Goal: Obtain resource: Download file/media

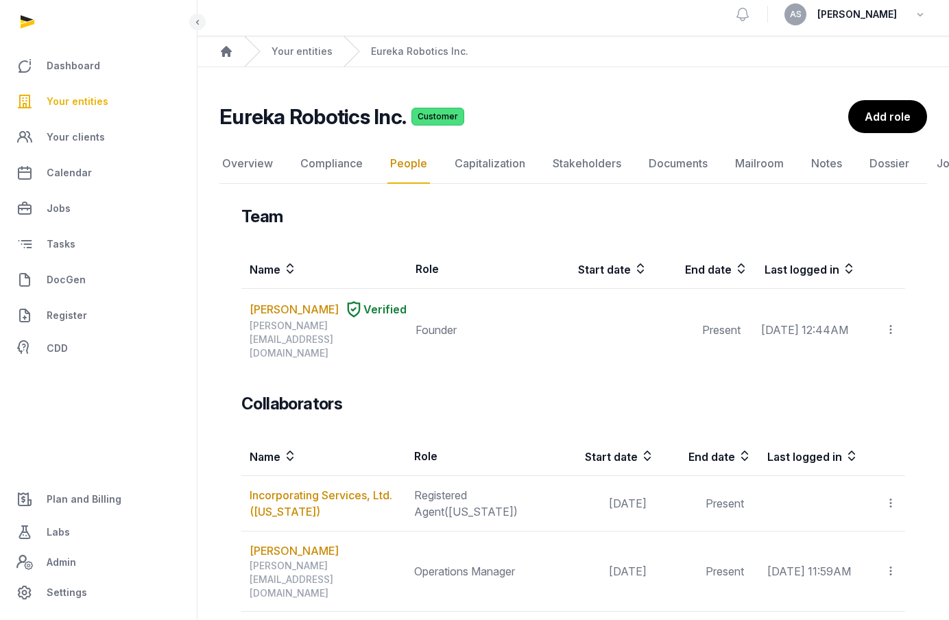
click at [107, 95] on link "Your entities" at bounding box center [98, 101] width 175 height 33
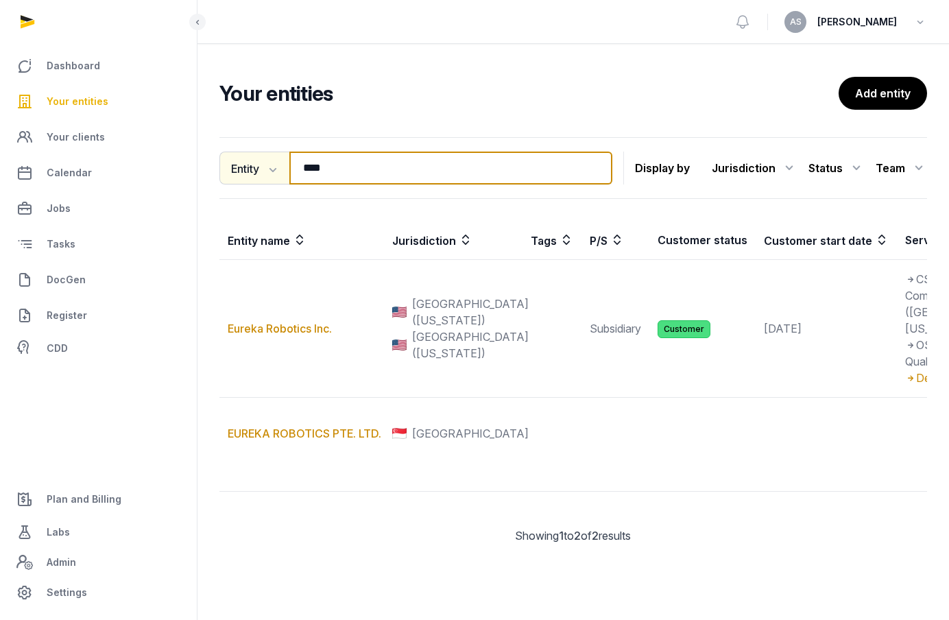
drag, startPoint x: 398, startPoint y: 170, endPoint x: 258, endPoint y: 169, distance: 139.9
click at [258, 169] on div "Entity Entity People Tags Services **** Search" at bounding box center [415, 168] width 393 height 33
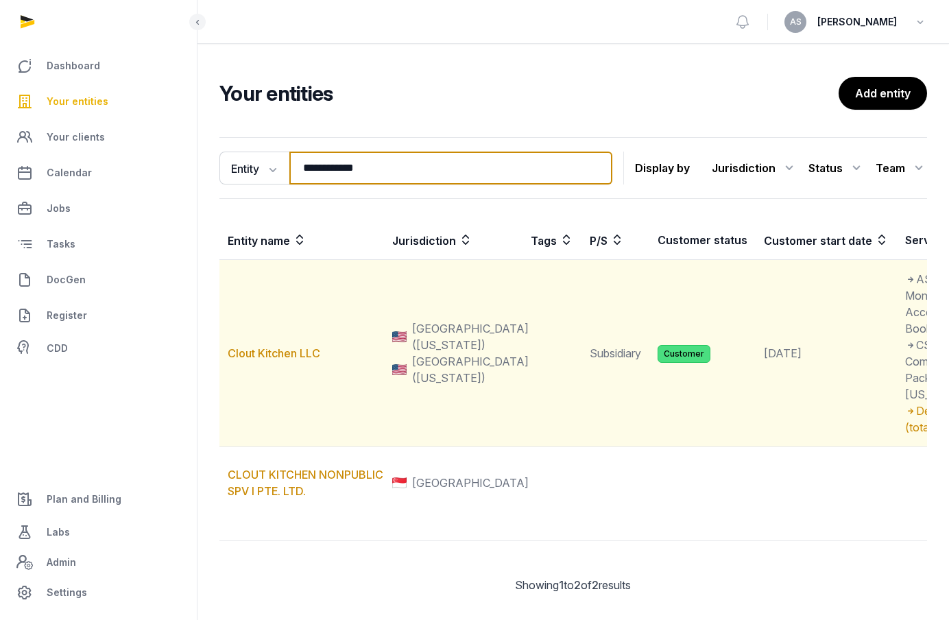
type input "**********"
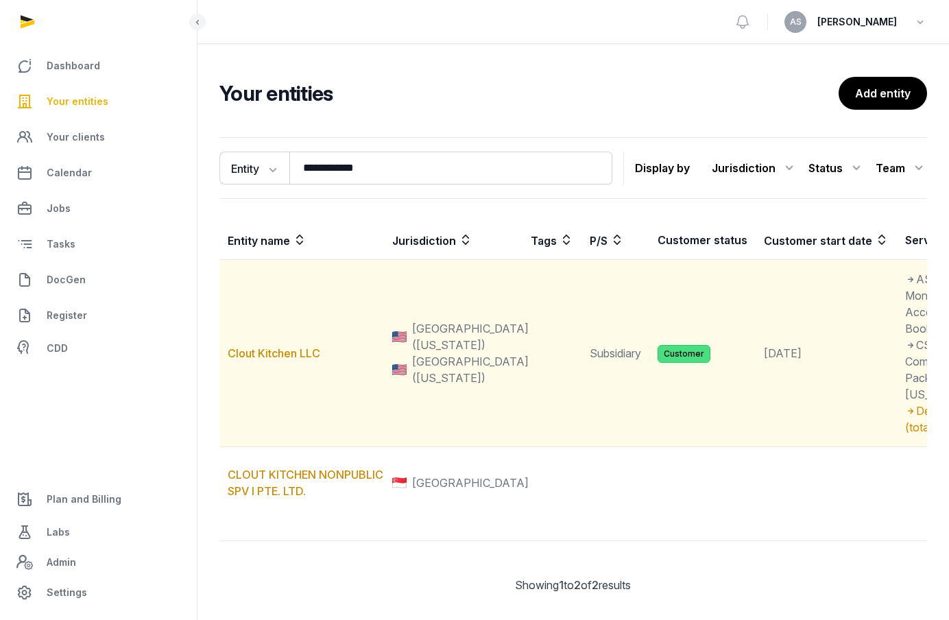
click at [263, 353] on td "Clout Kitchen LLC" at bounding box center [301, 353] width 165 height 187
click at [263, 356] on link "Clout Kitchen LLC" at bounding box center [274, 353] width 93 height 14
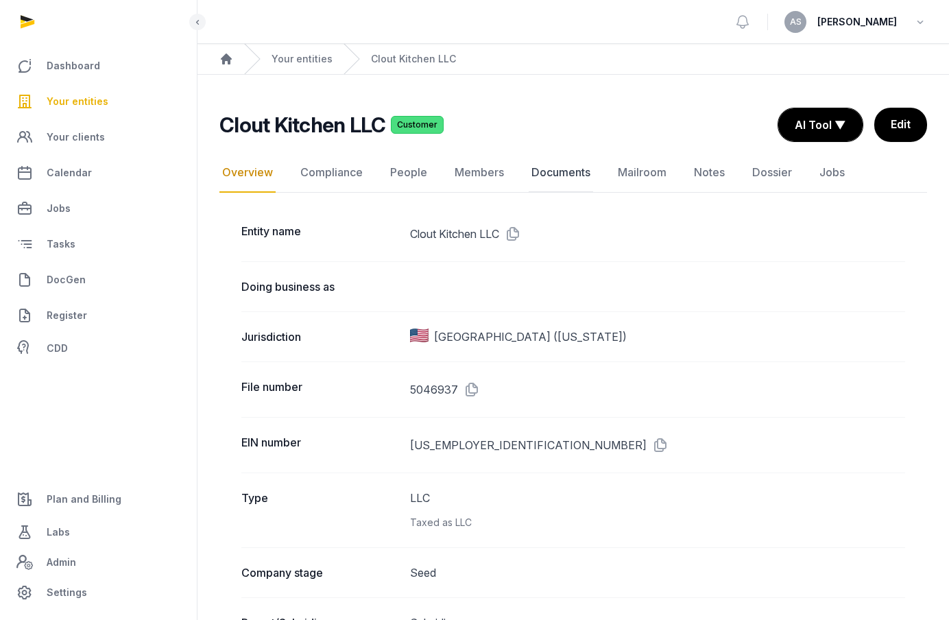
click at [575, 172] on link "Documents" at bounding box center [561, 173] width 64 height 40
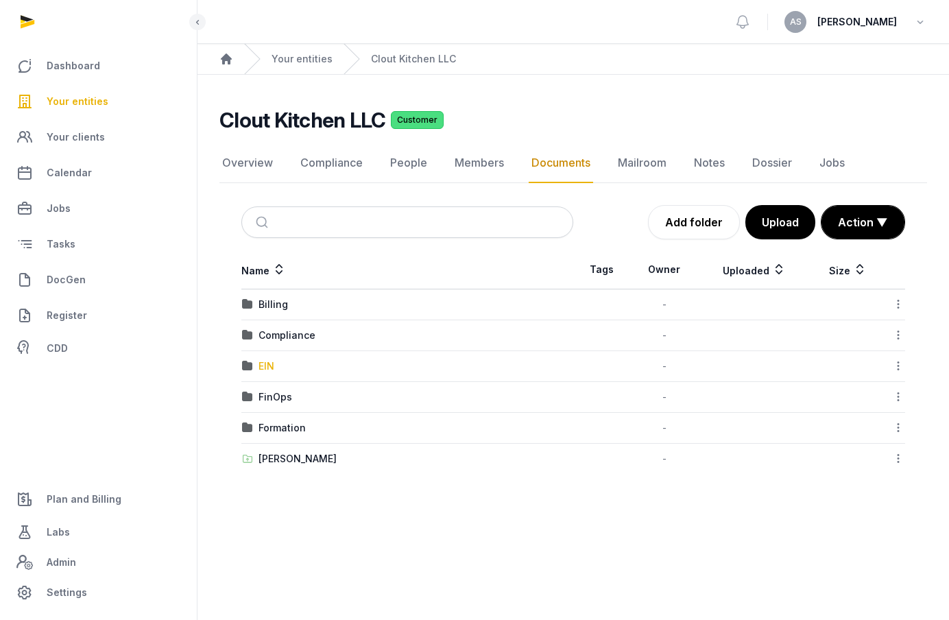
click at [266, 366] on div "EIN" at bounding box center [267, 366] width 16 height 14
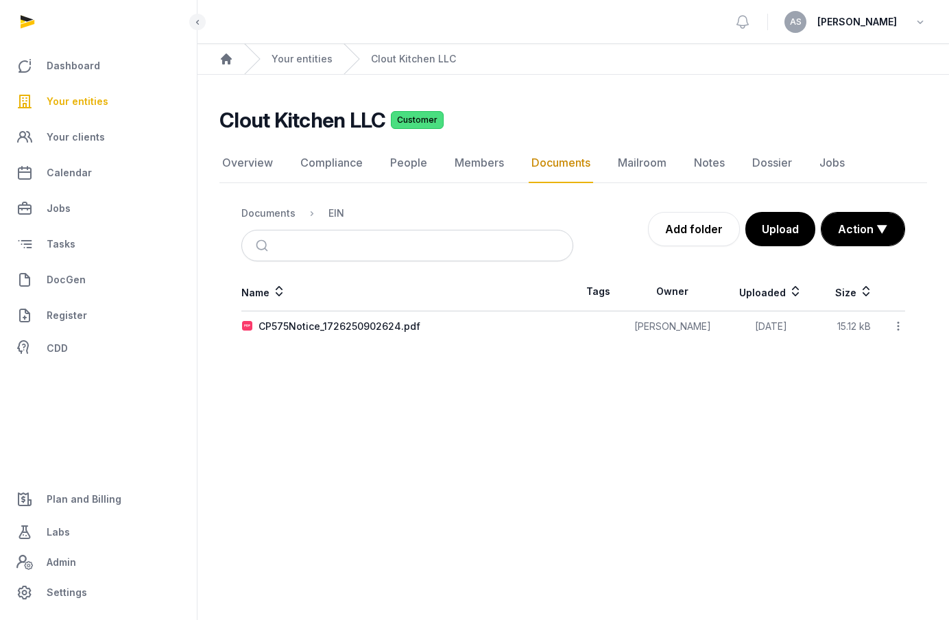
click at [289, 221] on ol "Documents EIN" at bounding box center [292, 213] width 103 height 16
click at [286, 217] on div "Documents" at bounding box center [268, 213] width 54 height 14
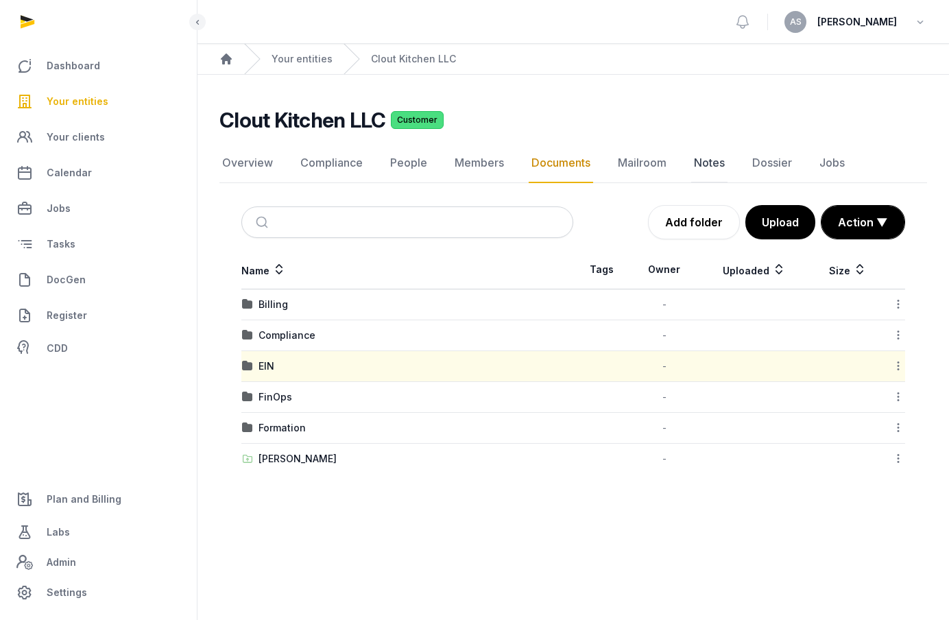
click at [700, 158] on link "Notes" at bounding box center [709, 163] width 36 height 40
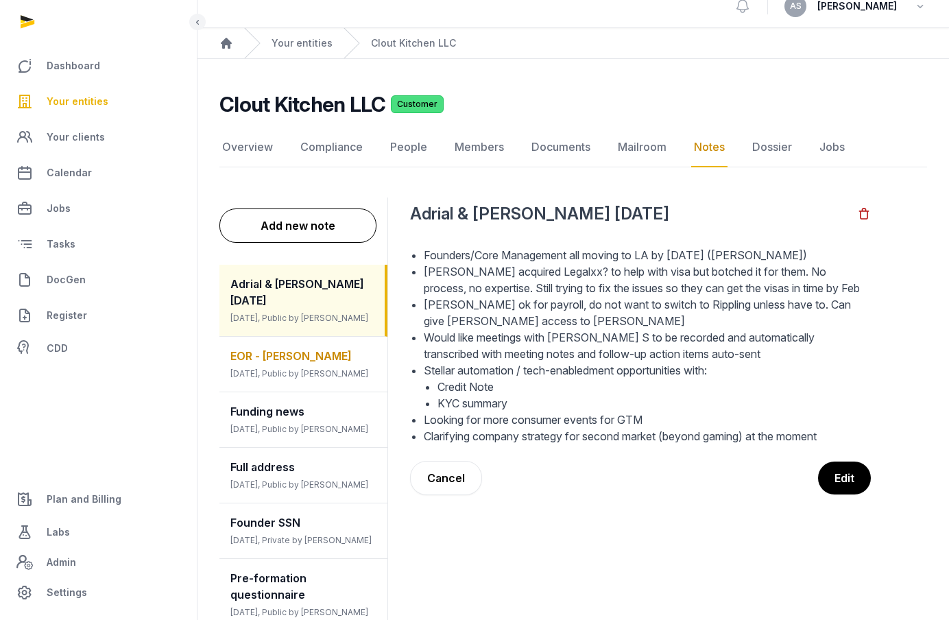
scroll to position [23, 0]
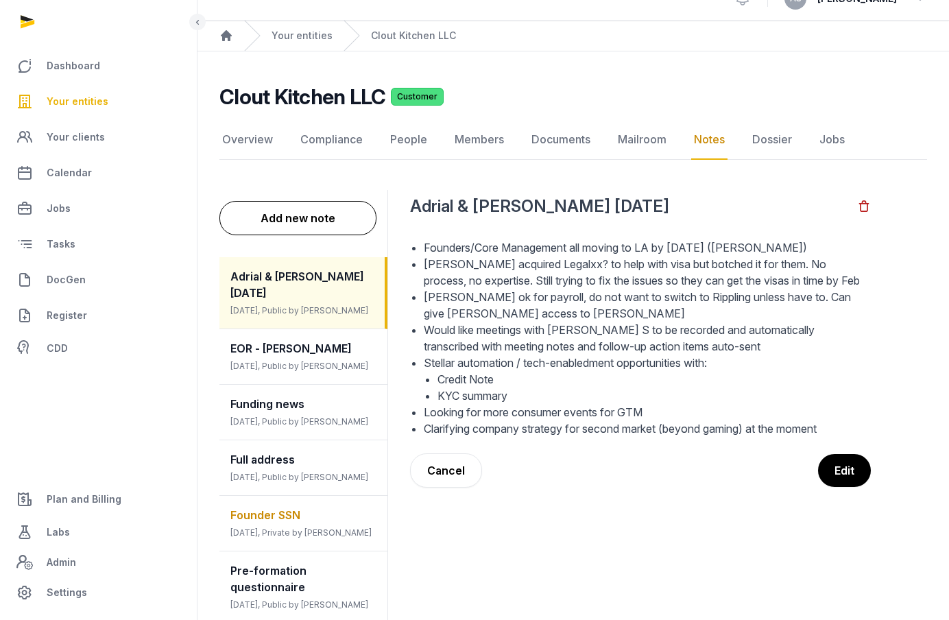
click at [289, 508] on span "Founder SSN" at bounding box center [265, 515] width 70 height 14
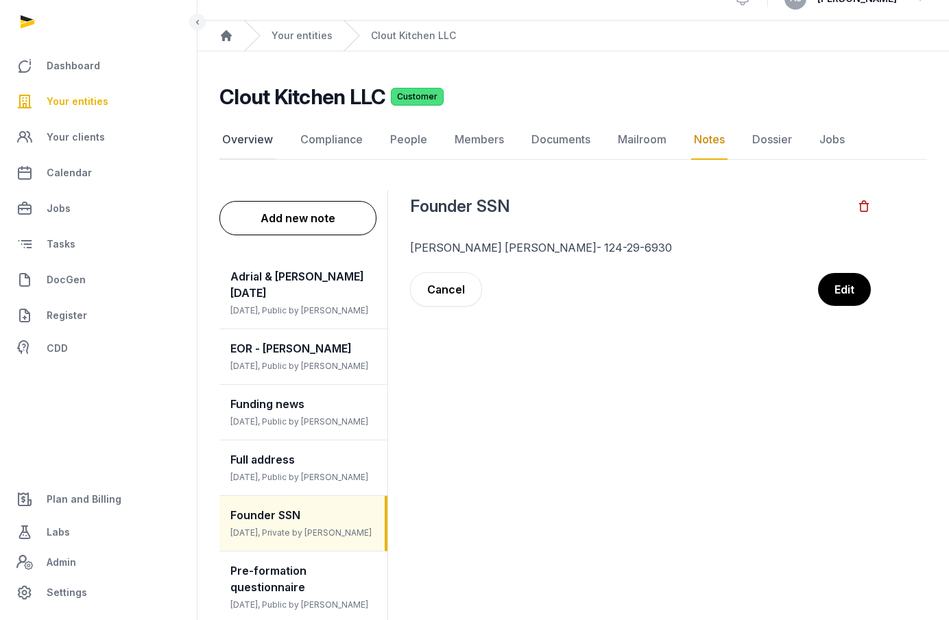
click at [245, 136] on link "Overview" at bounding box center [247, 140] width 56 height 40
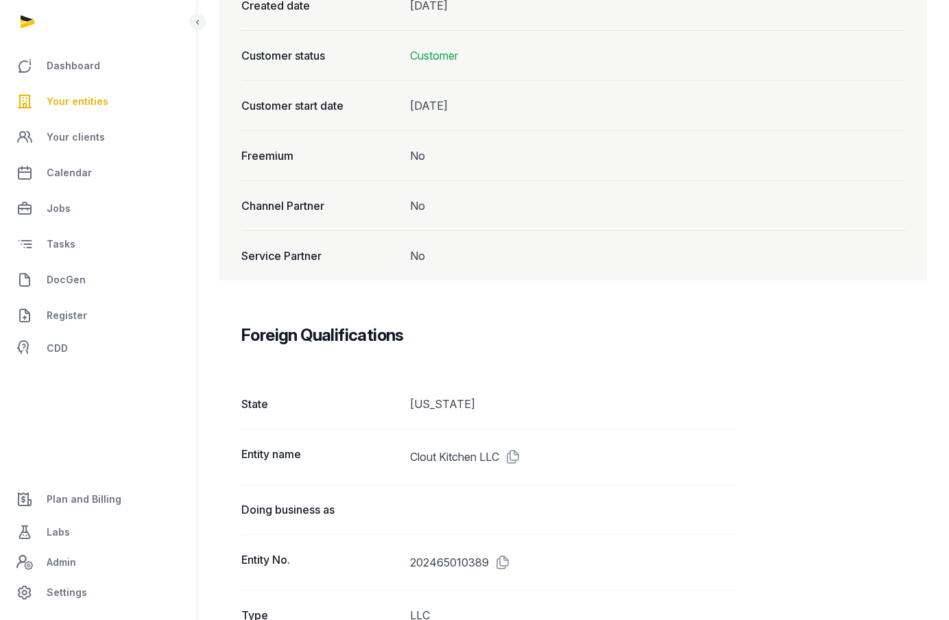
scroll to position [1719, 0]
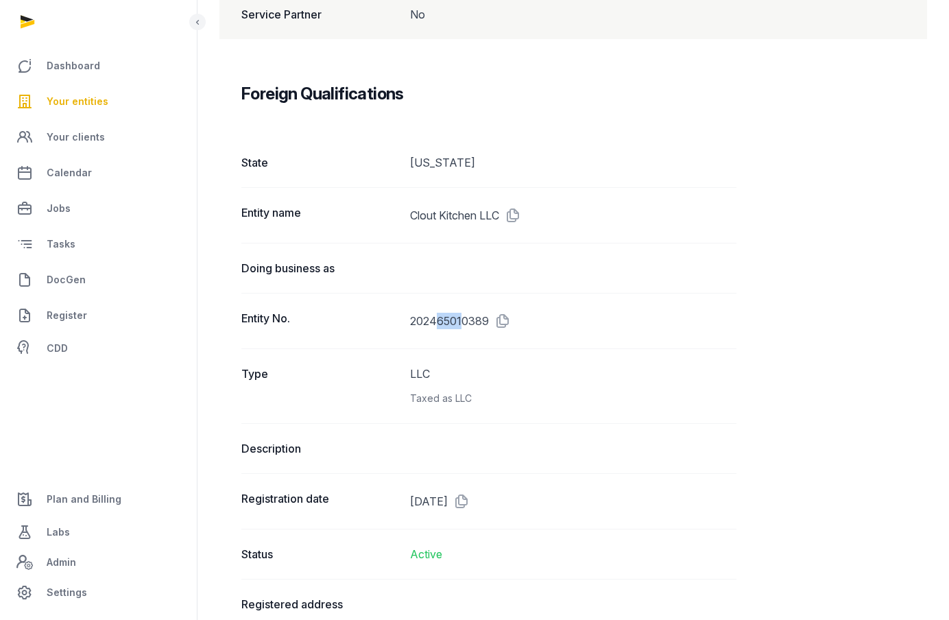
drag, startPoint x: 437, startPoint y: 336, endPoint x: 464, endPoint y: 337, distance: 27.5
click at [464, 332] on dd "202465010389" at bounding box center [573, 321] width 326 height 22
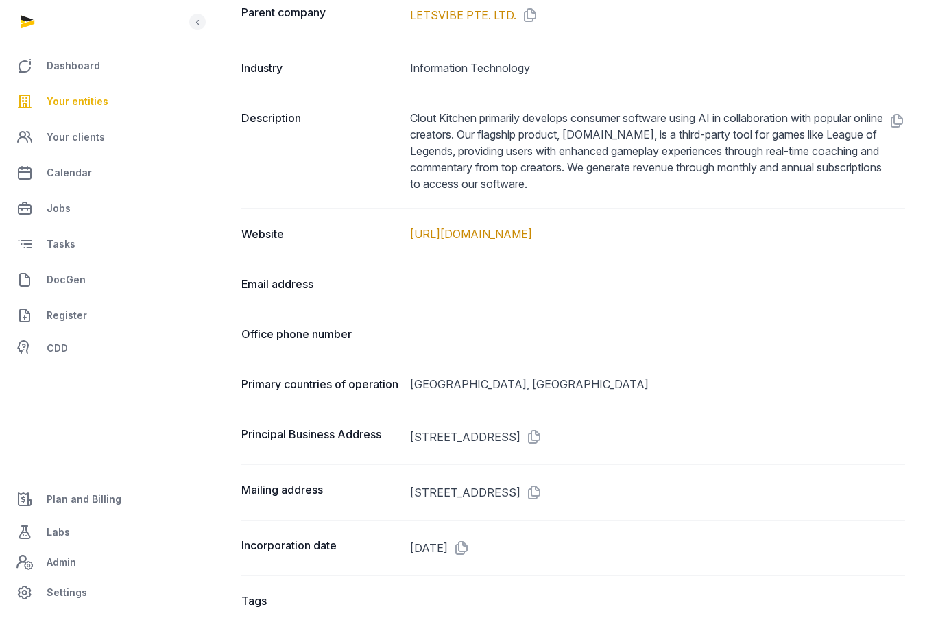
scroll to position [663, 0]
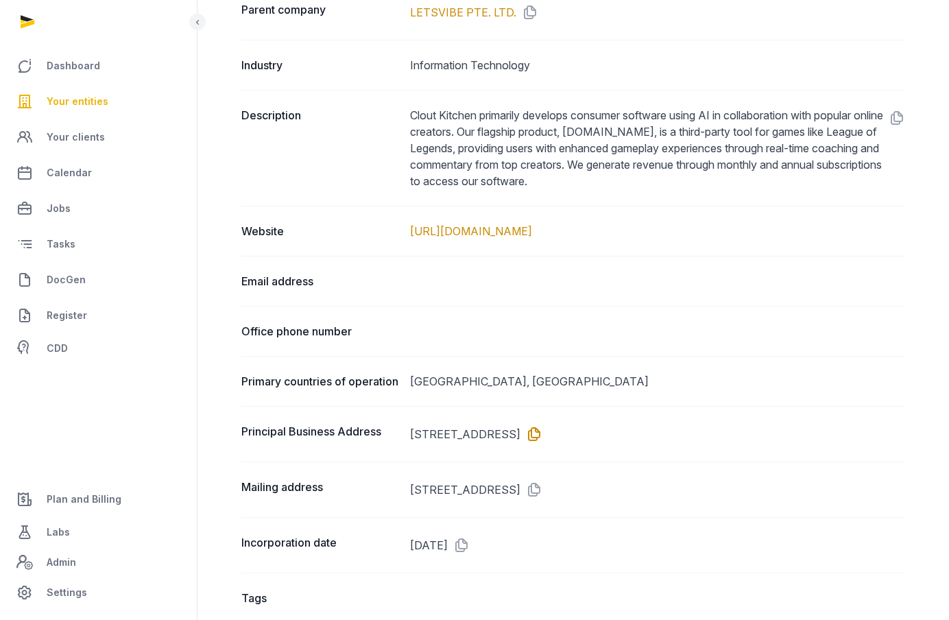
click at [543, 445] on icon at bounding box center [532, 434] width 22 height 22
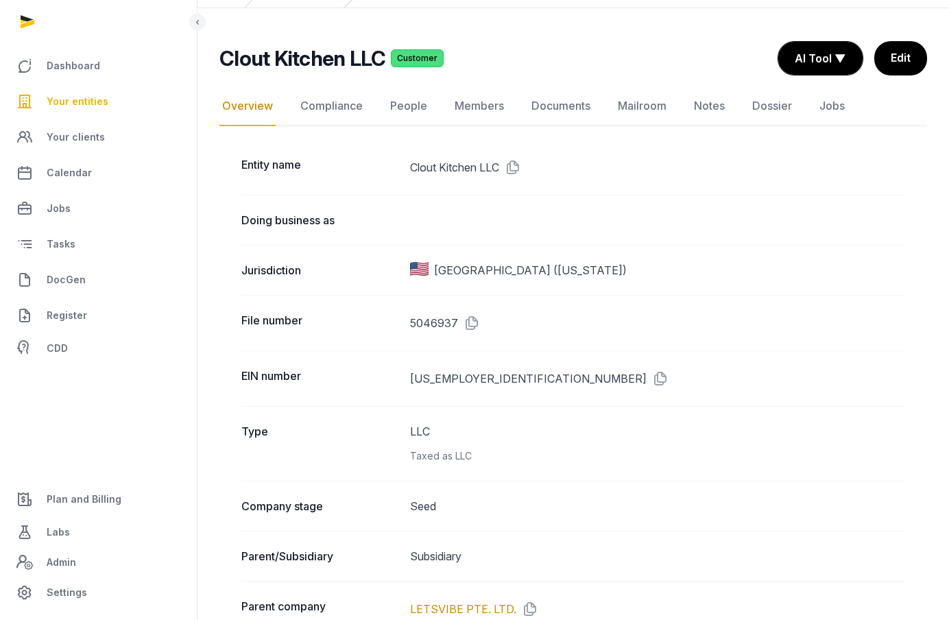
scroll to position [46, 0]
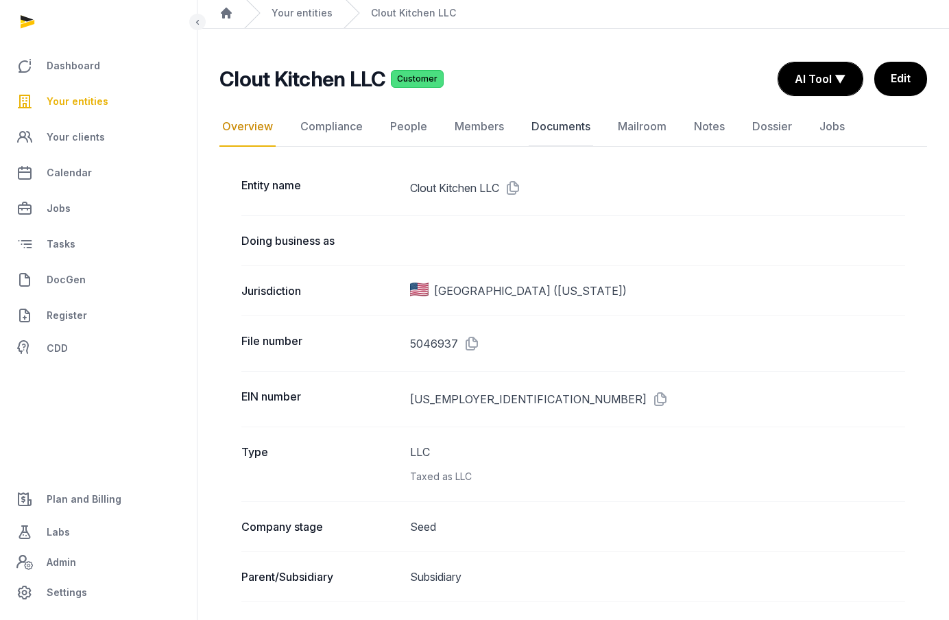
click at [562, 126] on link "Documents" at bounding box center [561, 127] width 64 height 40
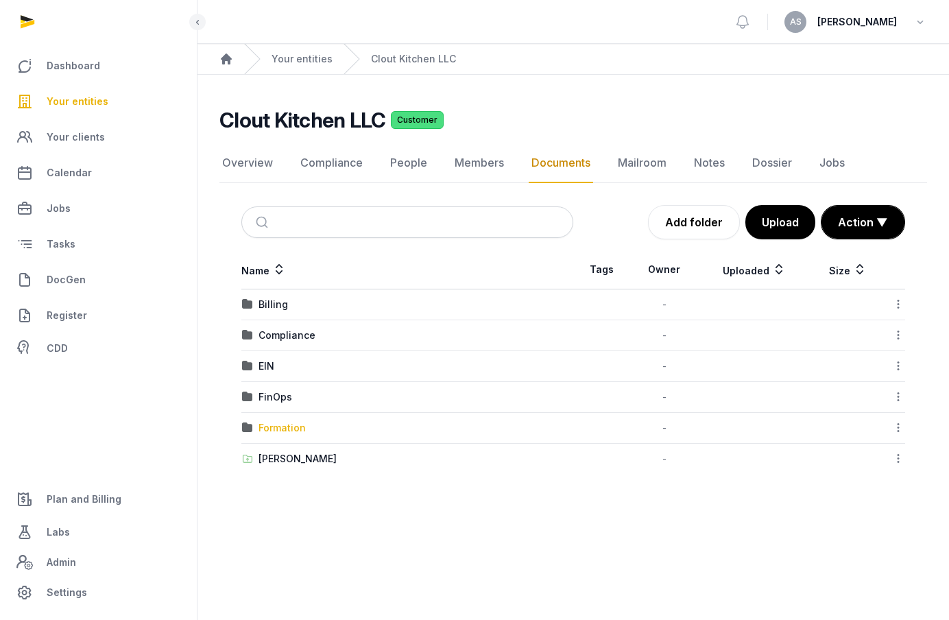
click at [283, 428] on div "Formation" at bounding box center [282, 428] width 47 height 14
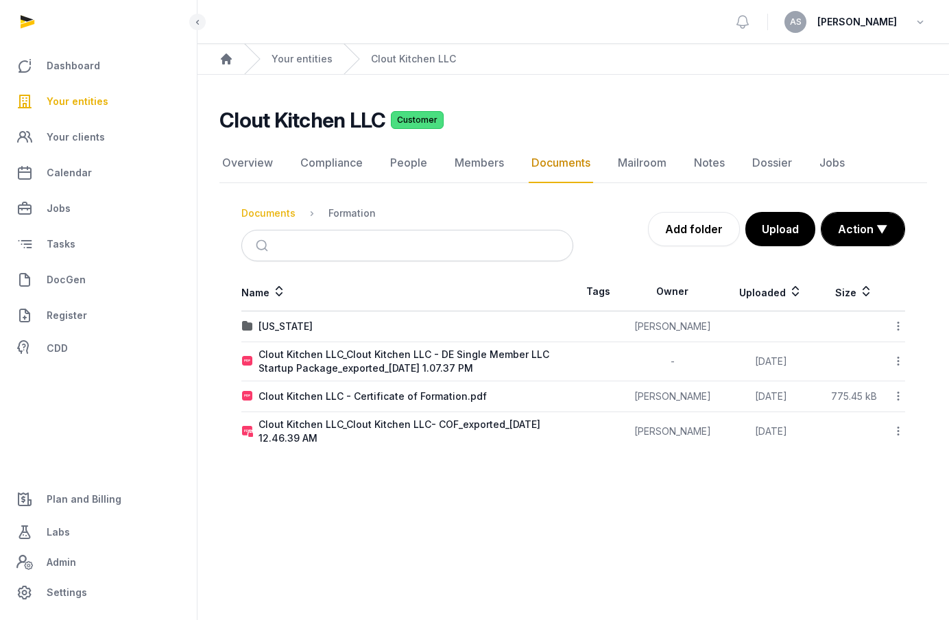
click at [287, 213] on div "Documents" at bounding box center [268, 213] width 54 height 14
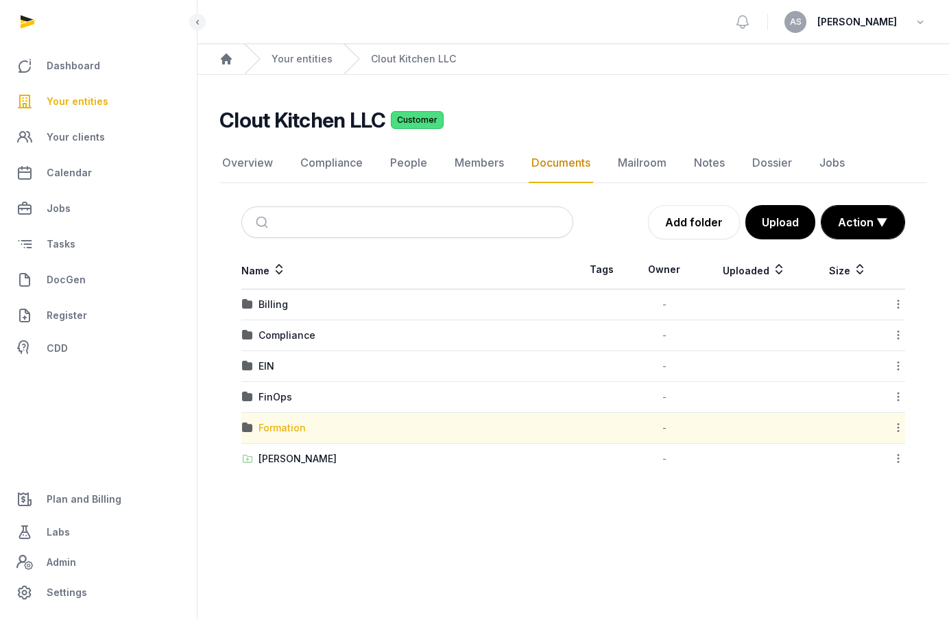
click at [285, 429] on div "Formation" at bounding box center [282, 428] width 47 height 14
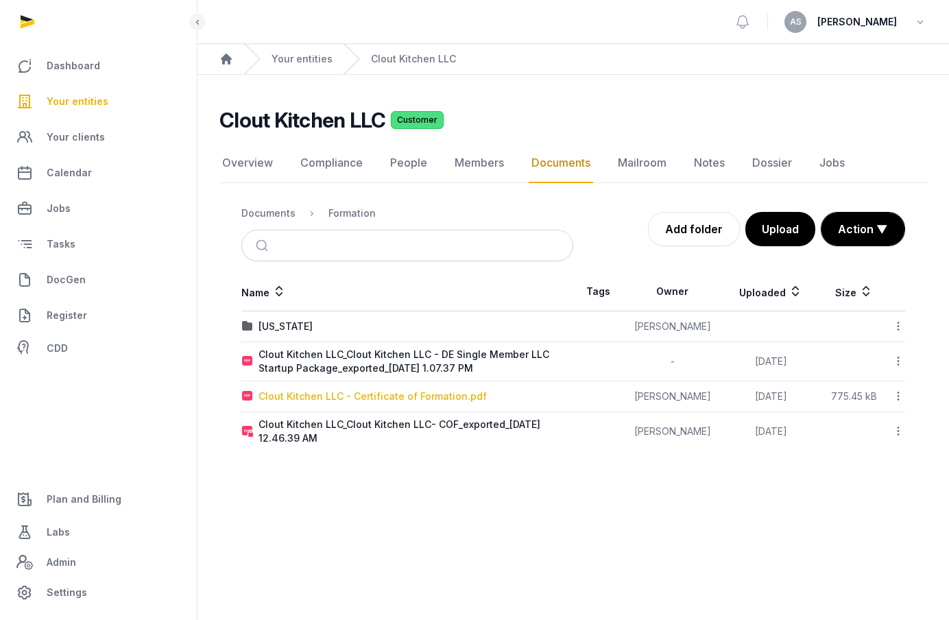
click at [351, 390] on div "Clout Kitchen LLC - Certificate of Formation.pdf" at bounding box center [373, 397] width 228 height 14
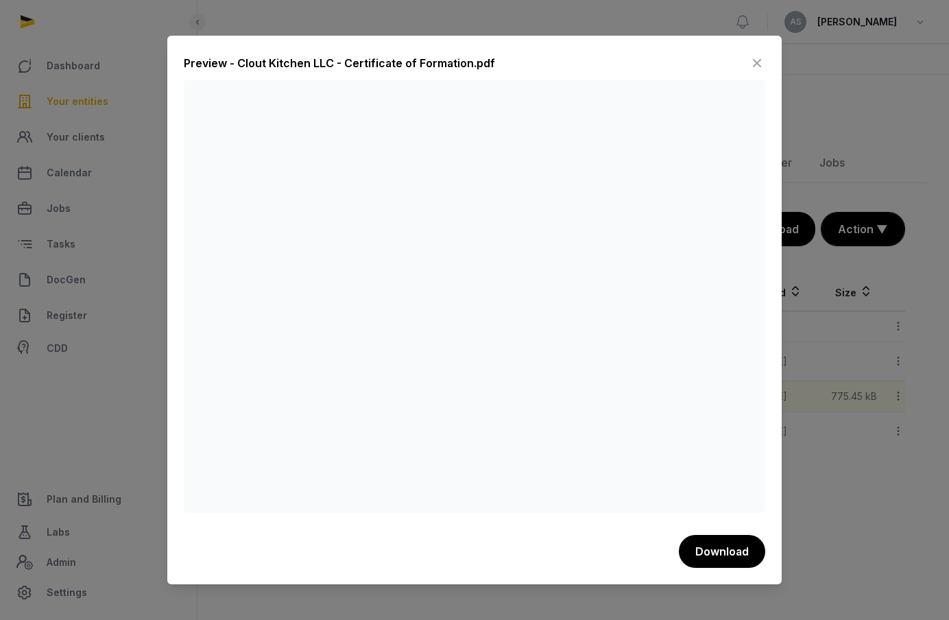
click at [754, 62] on icon at bounding box center [757, 63] width 16 height 22
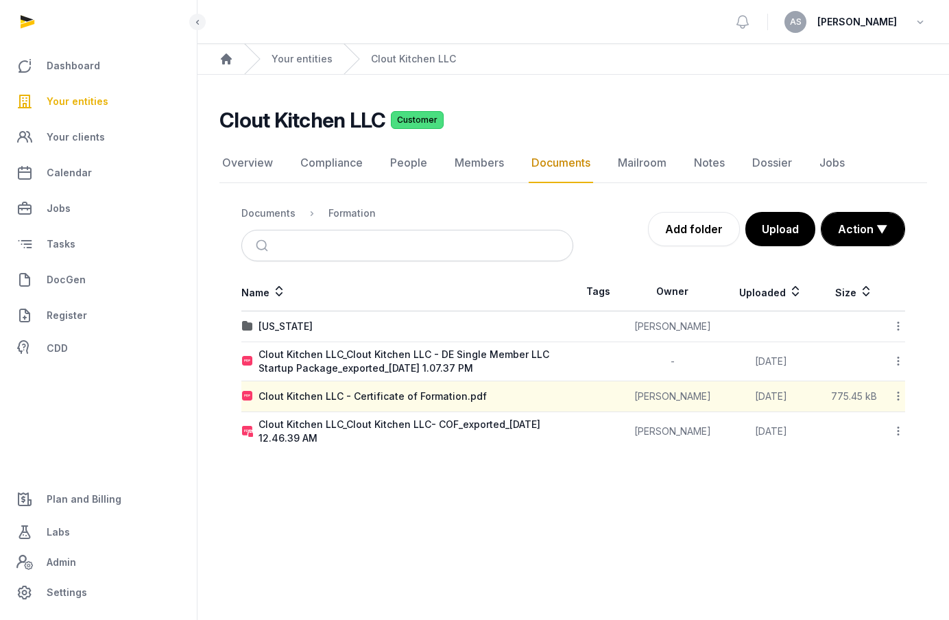
click at [444, 157] on nav "Overview Compliance People Members Documents Mailroom Notes Dossier Jobs" at bounding box center [573, 163] width 708 height 40
click at [423, 166] on link "People" at bounding box center [409, 163] width 43 height 40
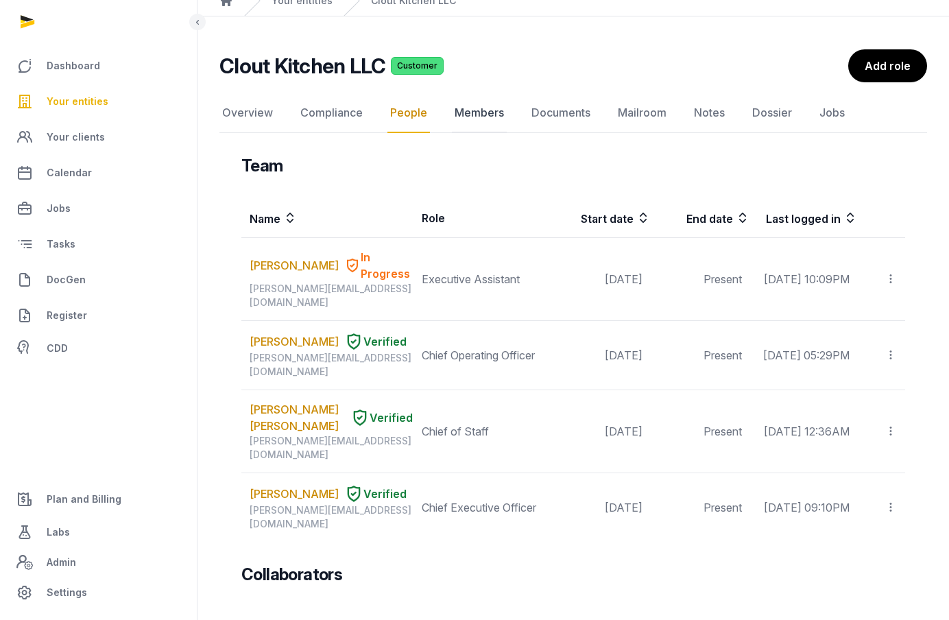
scroll to position [36, 0]
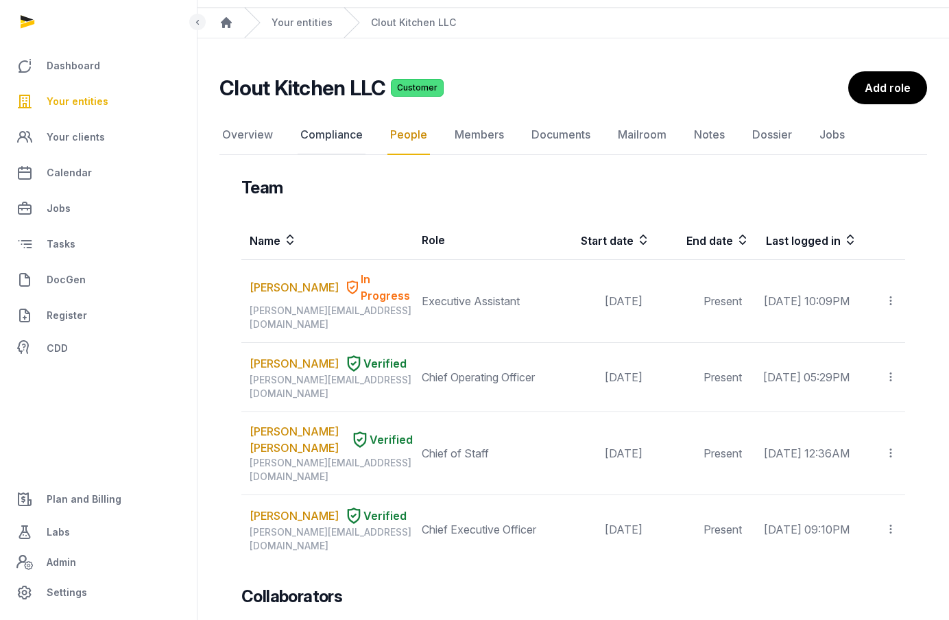
click at [350, 130] on link "Compliance" at bounding box center [332, 135] width 68 height 40
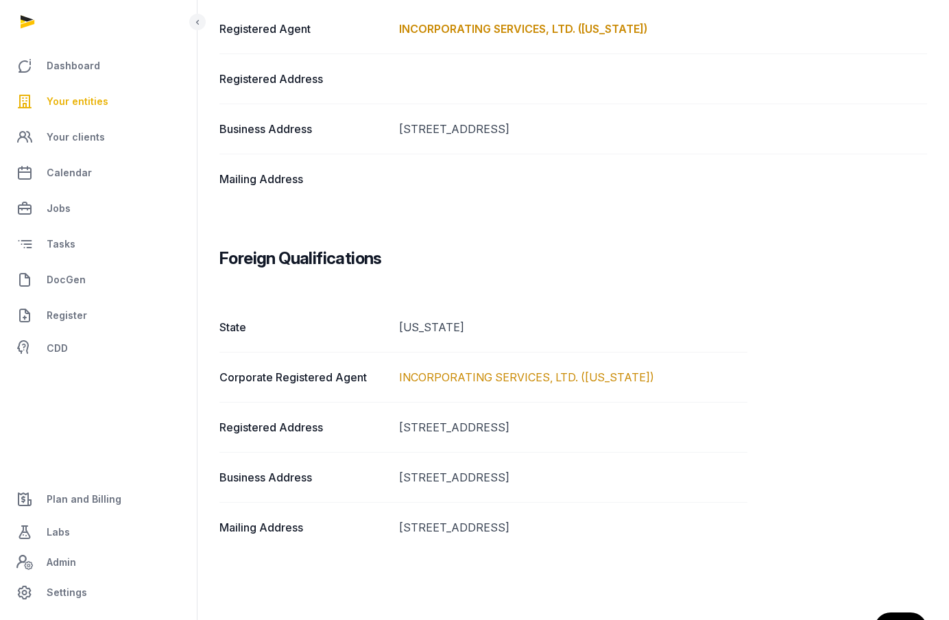
scroll to position [257, 0]
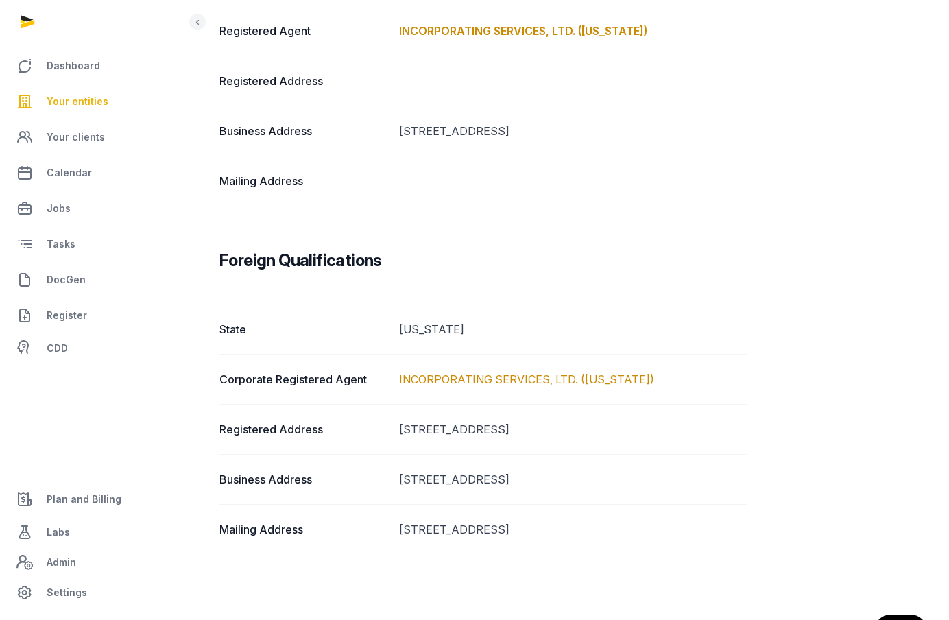
drag, startPoint x: 687, startPoint y: 128, endPoint x: 401, endPoint y: 134, distance: 286.1
click at [401, 134] on dd "[STREET_ADDRESS]" at bounding box center [663, 131] width 528 height 16
copy dd "[STREET_ADDRESS]"
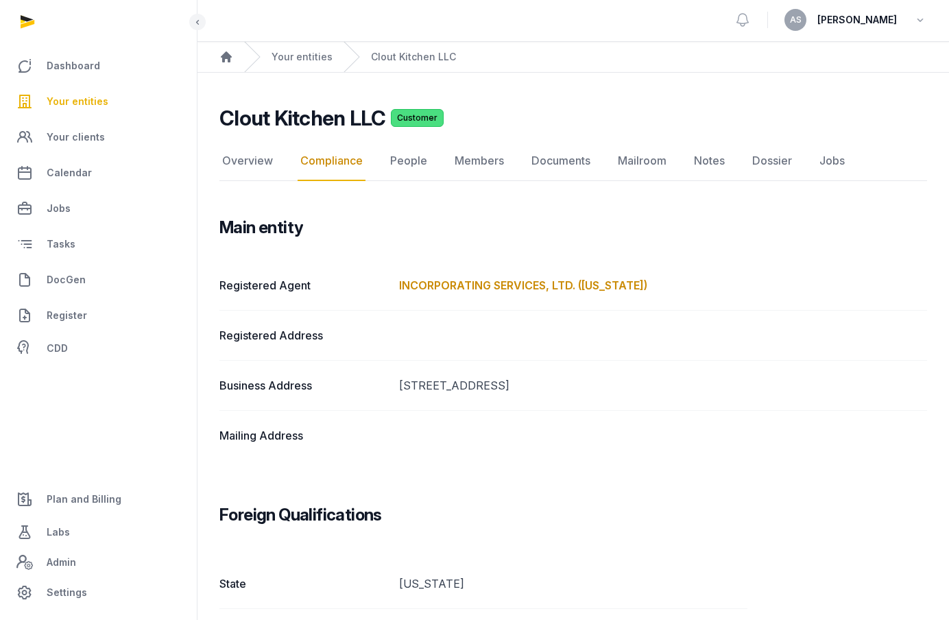
scroll to position [0, 0]
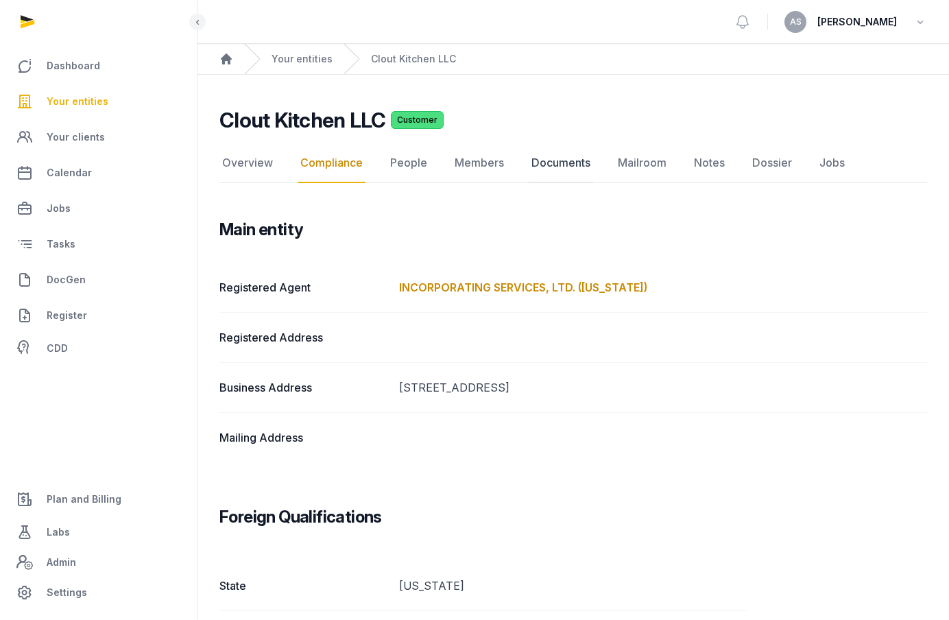
click at [569, 152] on link "Documents" at bounding box center [561, 163] width 64 height 40
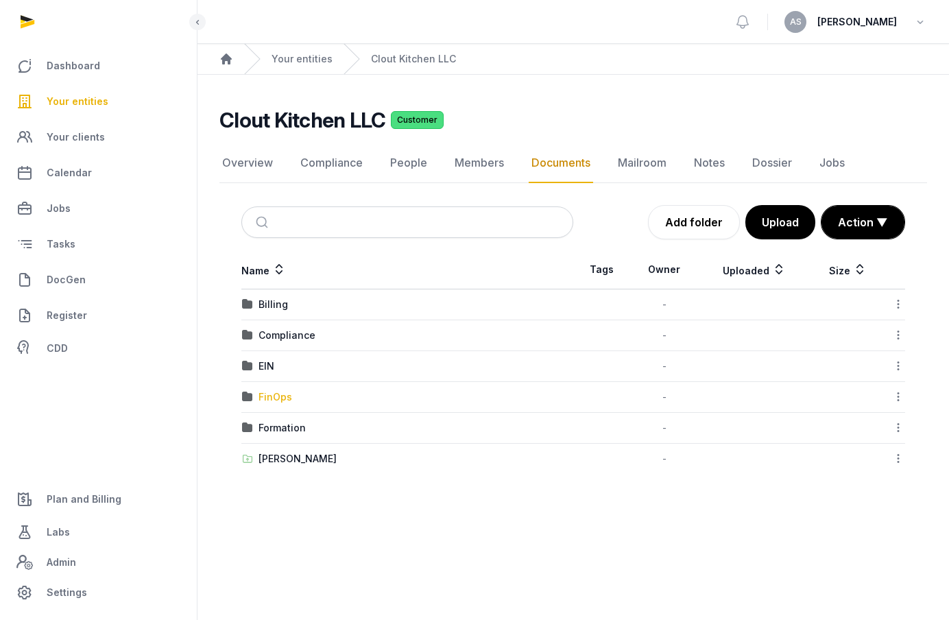
click at [270, 394] on div "FinOps" at bounding box center [276, 397] width 34 height 14
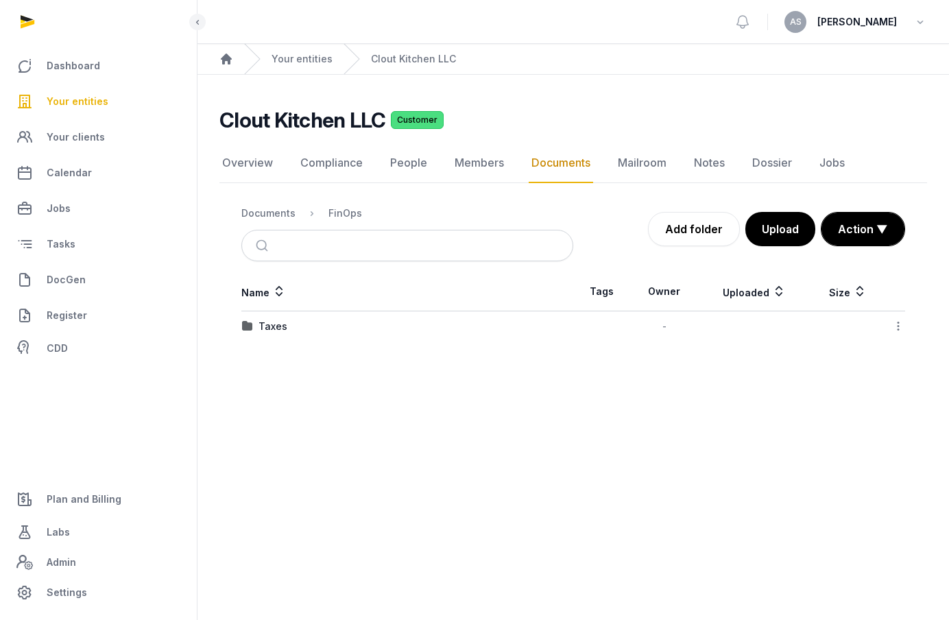
click at [288, 202] on nav "Documents FinOps" at bounding box center [407, 213] width 332 height 33
click at [273, 219] on div "Documents" at bounding box center [268, 213] width 54 height 14
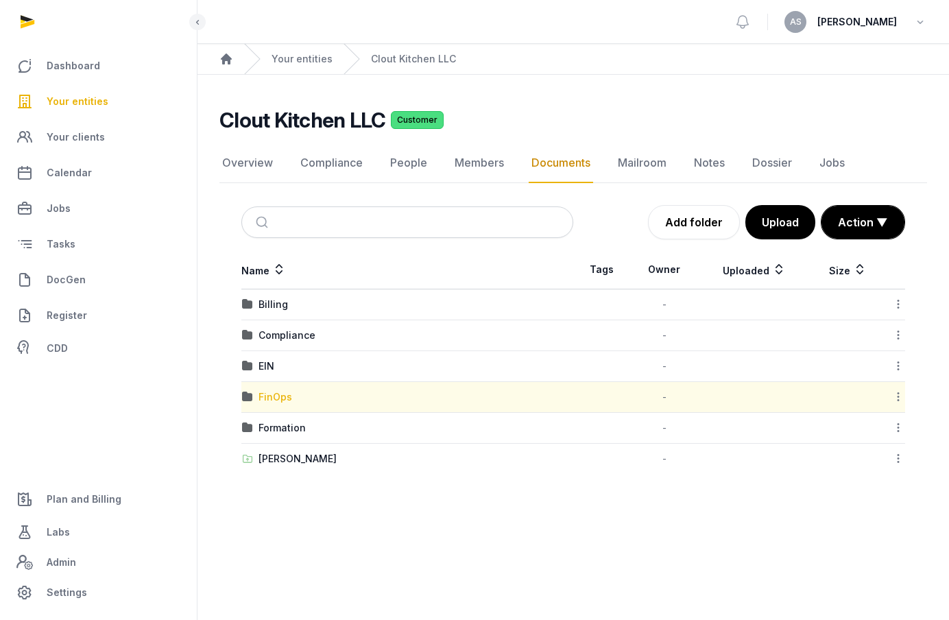
click at [280, 395] on div "FinOps" at bounding box center [276, 397] width 34 height 14
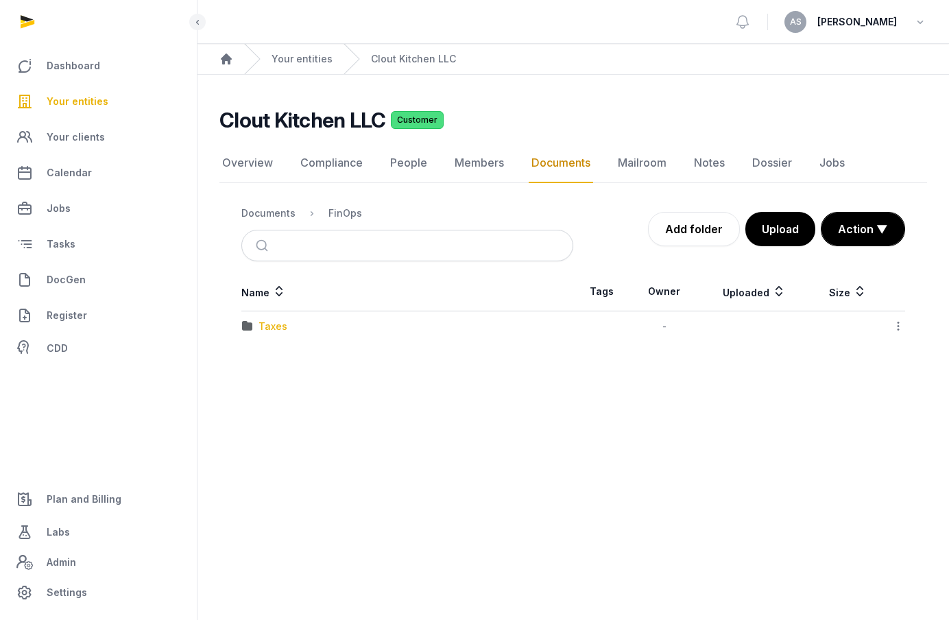
click at [280, 327] on div "Taxes" at bounding box center [273, 327] width 29 height 14
click at [285, 211] on div "Documents" at bounding box center [268, 213] width 54 height 14
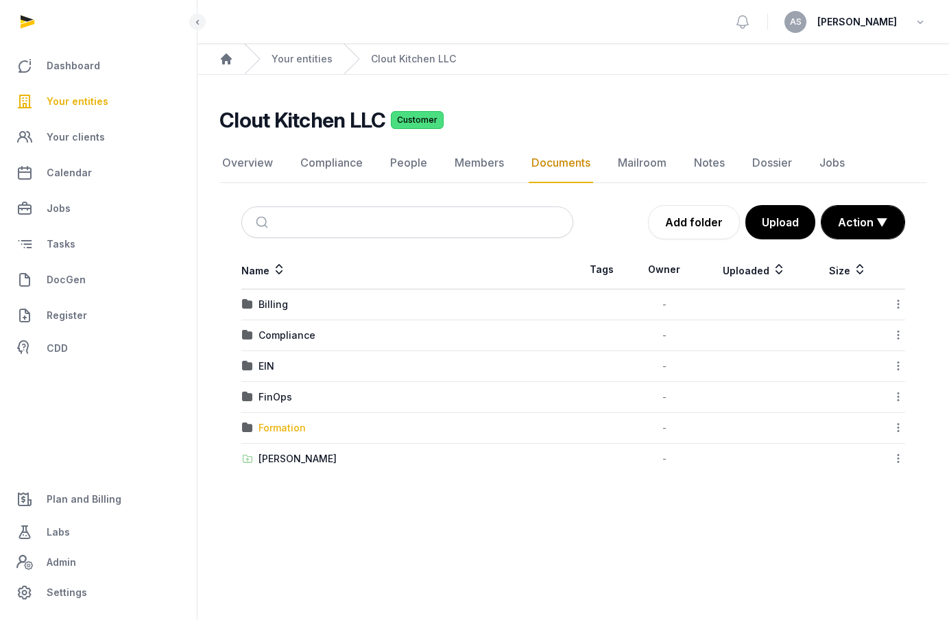
click at [285, 422] on div "Formation" at bounding box center [282, 428] width 47 height 14
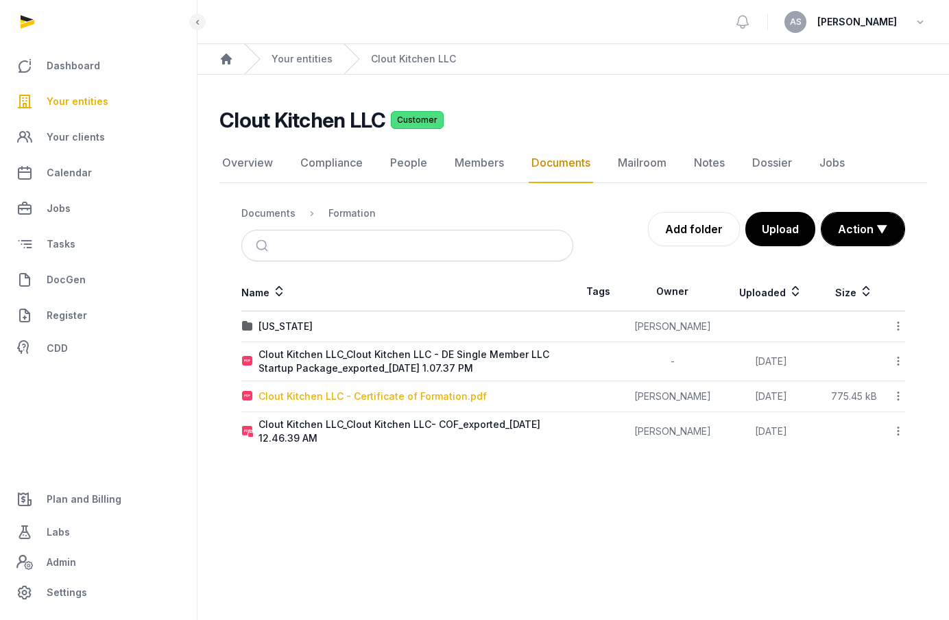
click at [394, 392] on div "Clout Kitchen LLC - Certificate of Formation.pdf" at bounding box center [373, 397] width 228 height 14
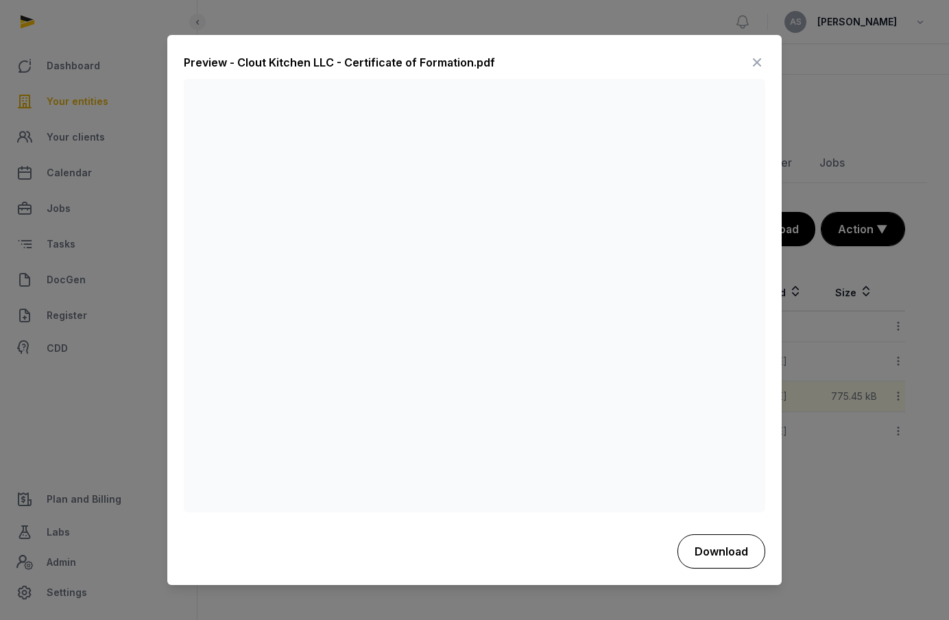
click at [713, 538] on button "Download" at bounding box center [722, 551] width 88 height 34
click at [557, 52] on div "Preview - Clout Kitchen LLC - Certificate of Formation.pdf" at bounding box center [475, 65] width 582 height 27
click at [753, 60] on icon at bounding box center [757, 63] width 16 height 22
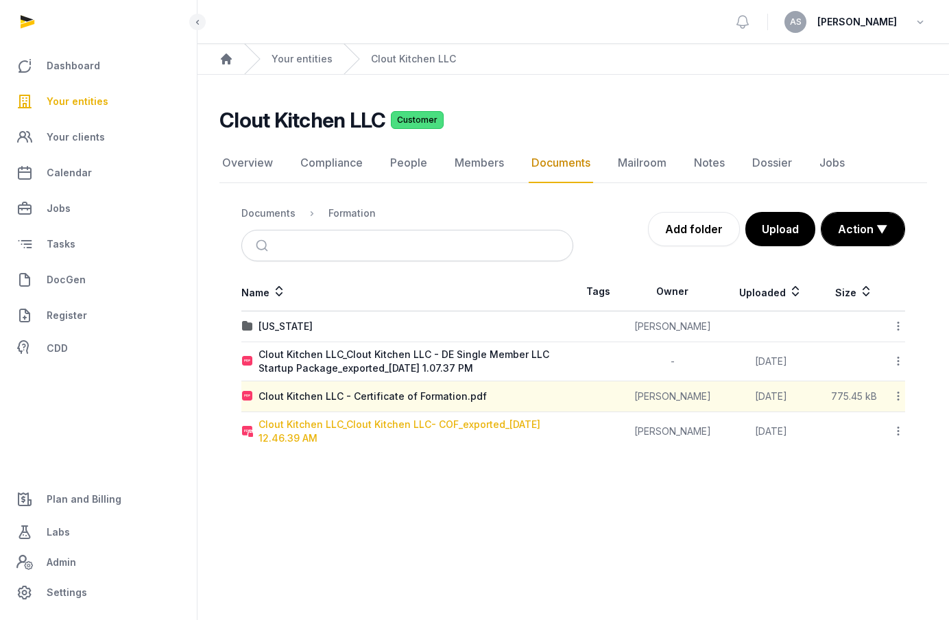
click at [510, 425] on div "Clout Kitchen LLC_Clout Kitchen LLC- COF_exported_[DATE] 12.46.39 AM" at bounding box center [416, 431] width 314 height 27
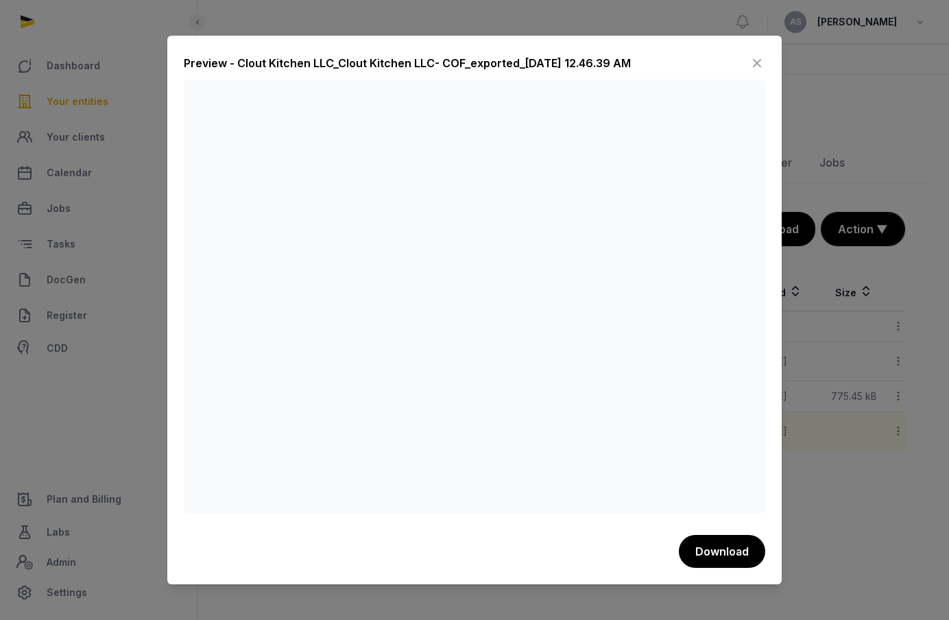
click at [750, 60] on icon at bounding box center [757, 63] width 16 height 22
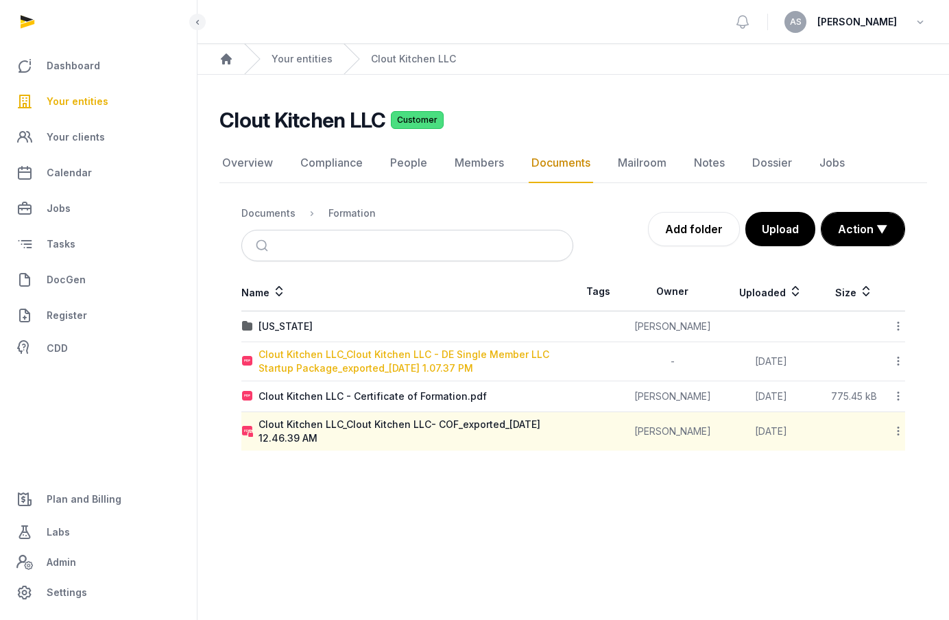
click at [434, 361] on div "Clout Kitchen LLC_Clout Kitchen LLC - DE Single Member LLC Startup Package_expo…" at bounding box center [416, 361] width 314 height 27
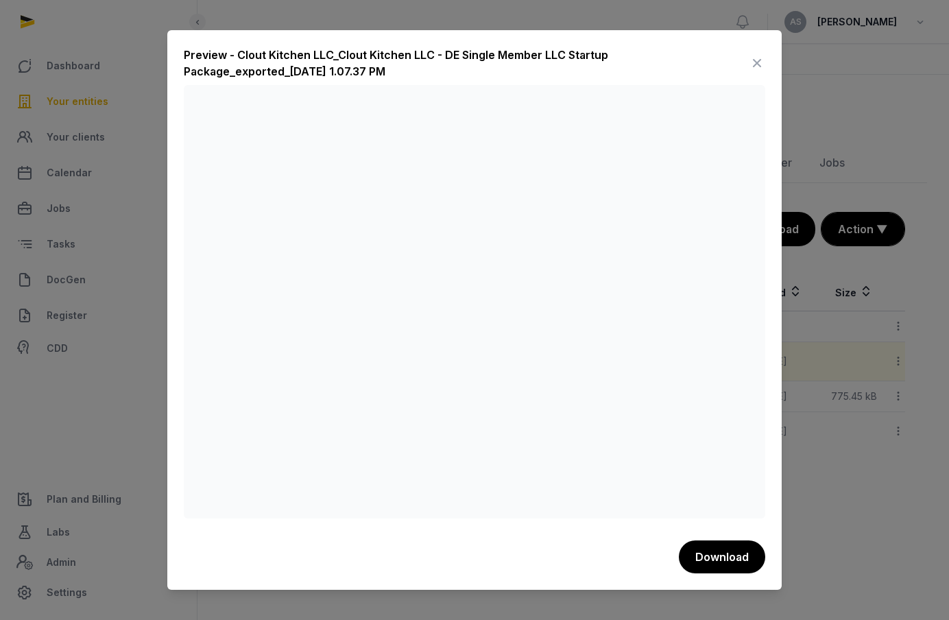
click at [752, 64] on icon at bounding box center [757, 63] width 16 height 22
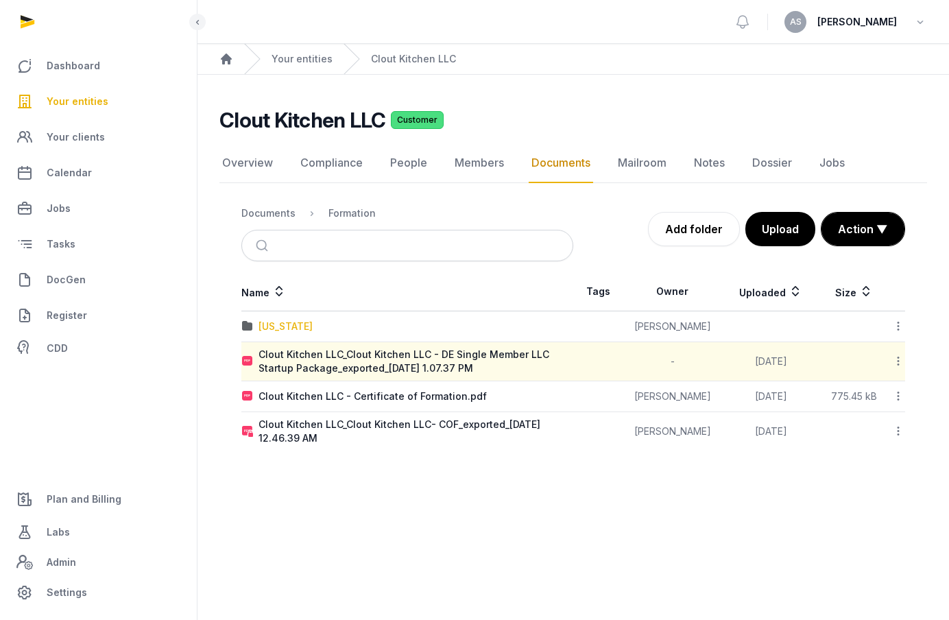
click at [273, 325] on div "[US_STATE]" at bounding box center [286, 327] width 54 height 14
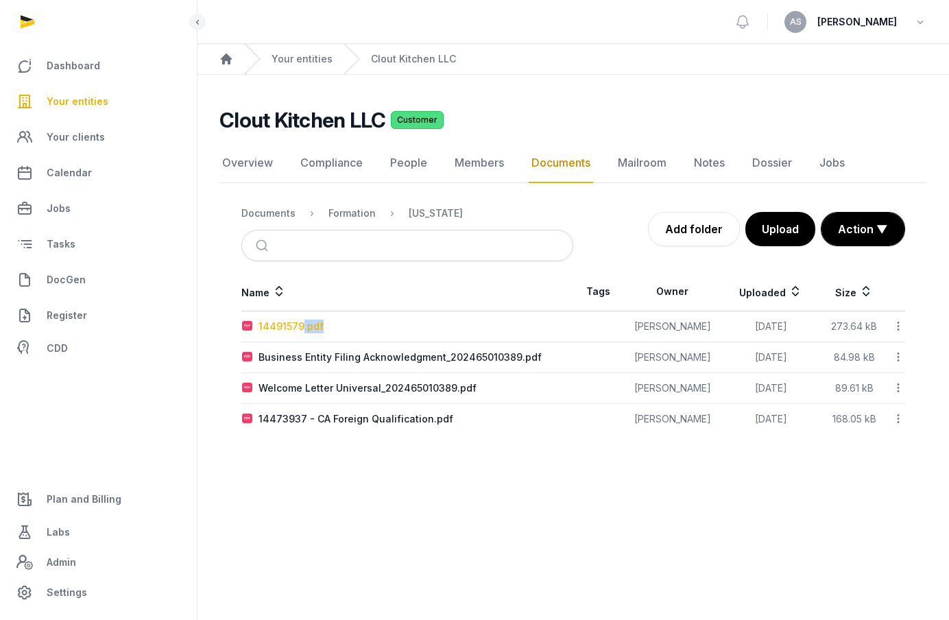
click at [302, 333] on td "14491579.pdf" at bounding box center [407, 326] width 332 height 31
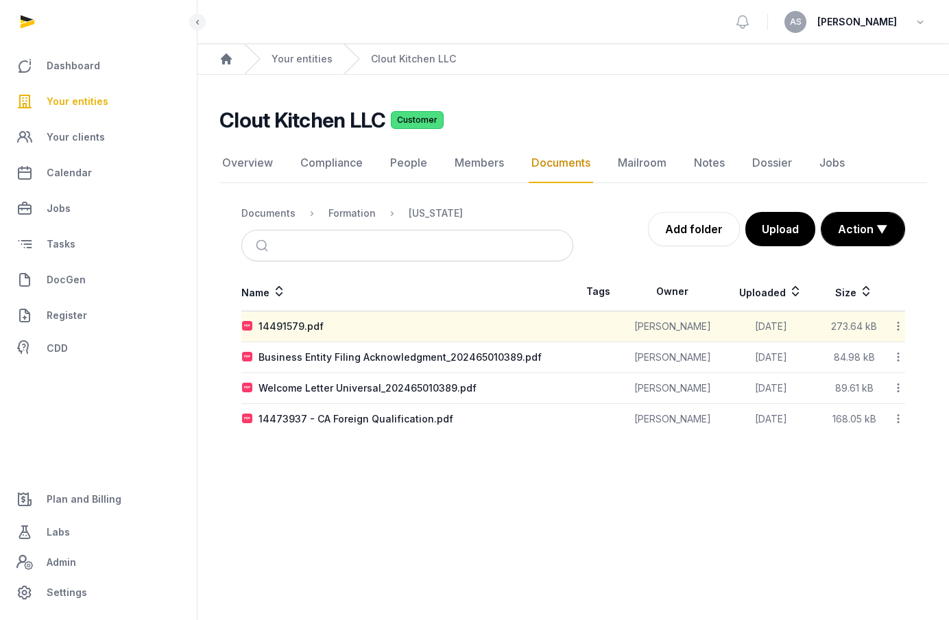
click at [300, 313] on td "14491579.pdf" at bounding box center [407, 326] width 332 height 31
click at [299, 317] on td "14491579.pdf" at bounding box center [407, 326] width 332 height 31
click at [296, 331] on div "14491579.pdf" at bounding box center [291, 327] width 65 height 14
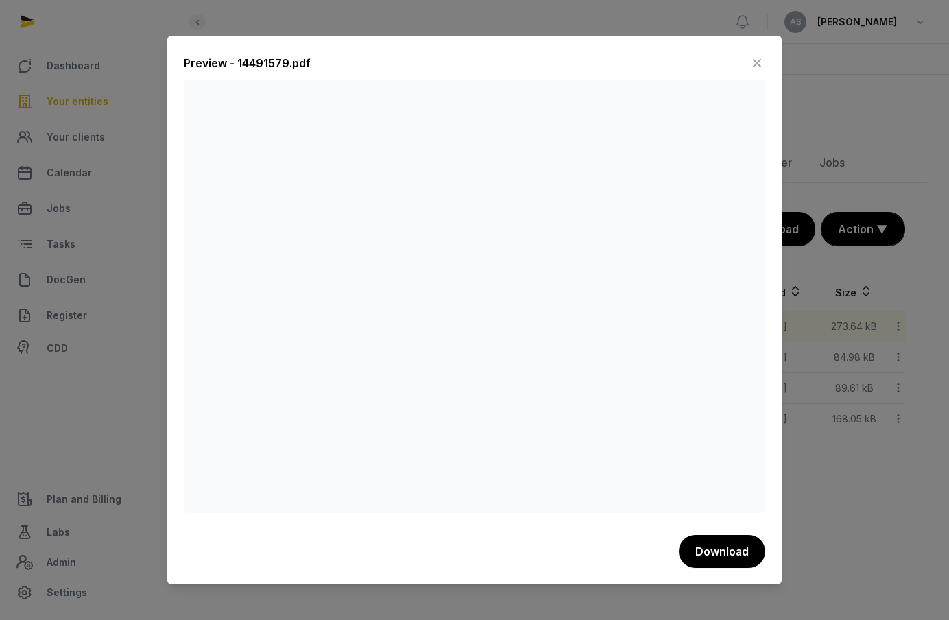
click at [754, 61] on icon at bounding box center [757, 63] width 16 height 22
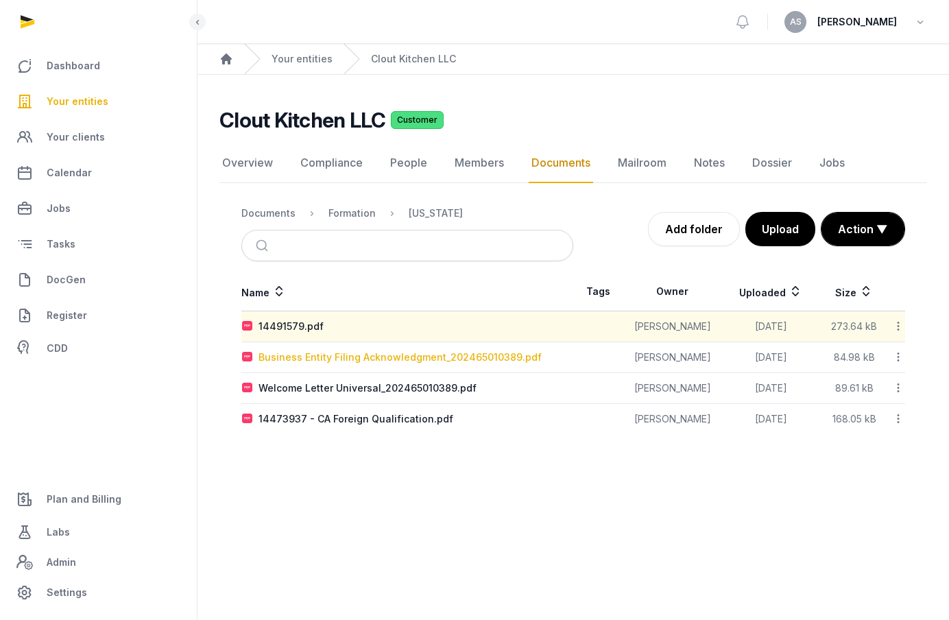
click at [406, 357] on div "Business Entity Filing Acknowledgment_202465010389.pdf" at bounding box center [400, 357] width 283 height 14
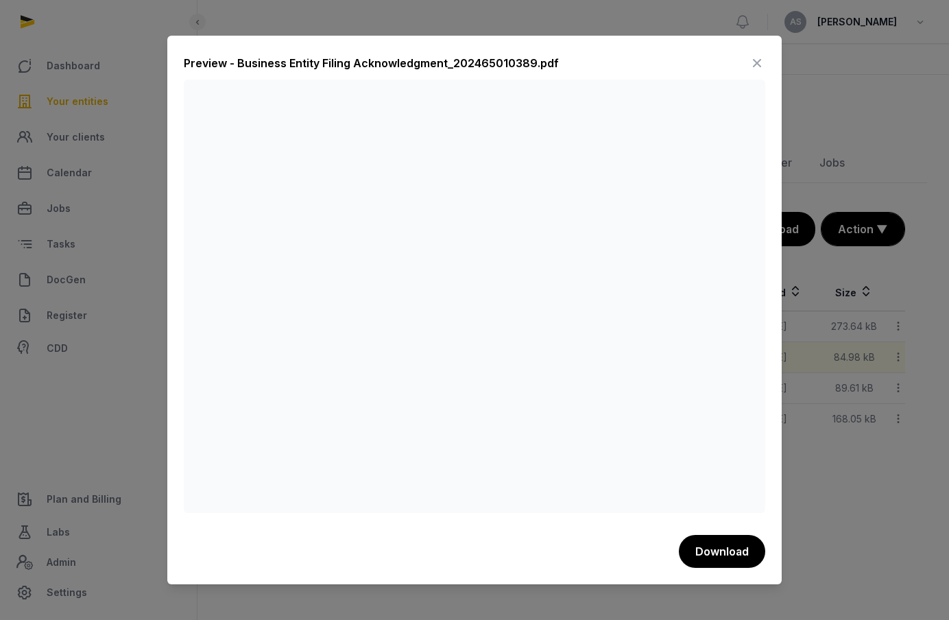
click at [753, 62] on icon at bounding box center [757, 63] width 16 height 22
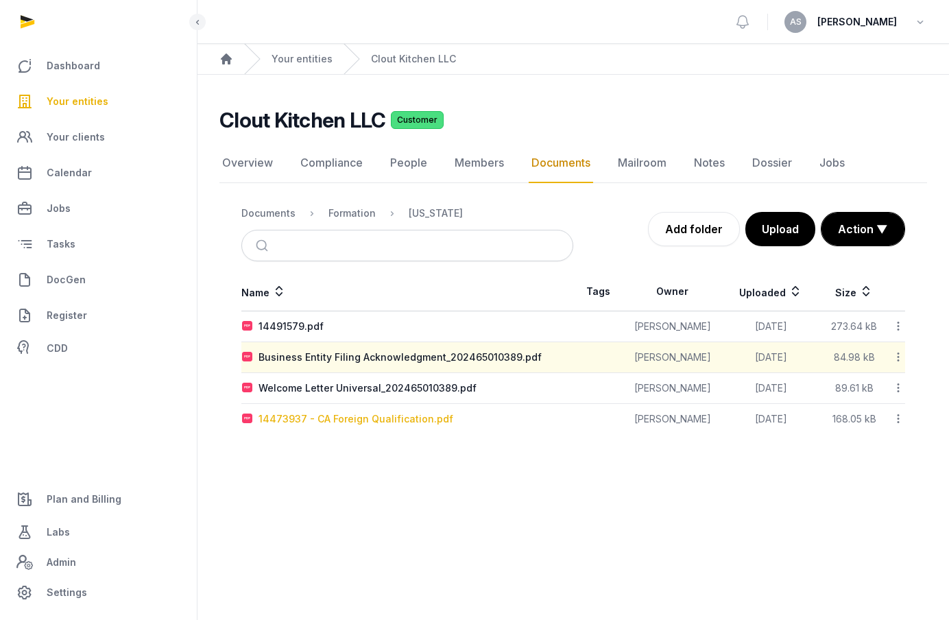
click at [346, 418] on div "14473937 - CA Foreign Qualification.pdf" at bounding box center [356, 419] width 195 height 14
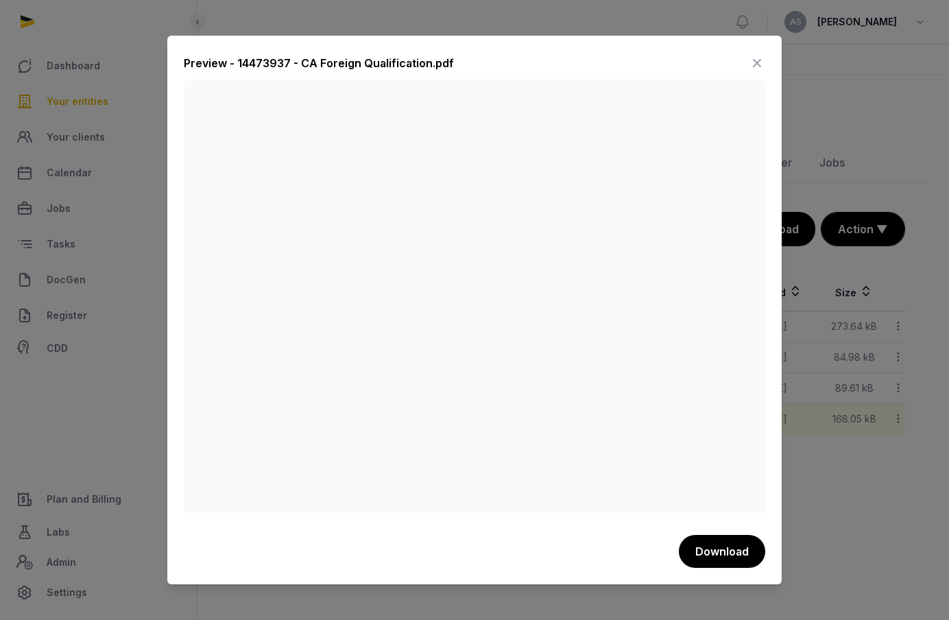
click at [754, 62] on icon at bounding box center [757, 63] width 16 height 22
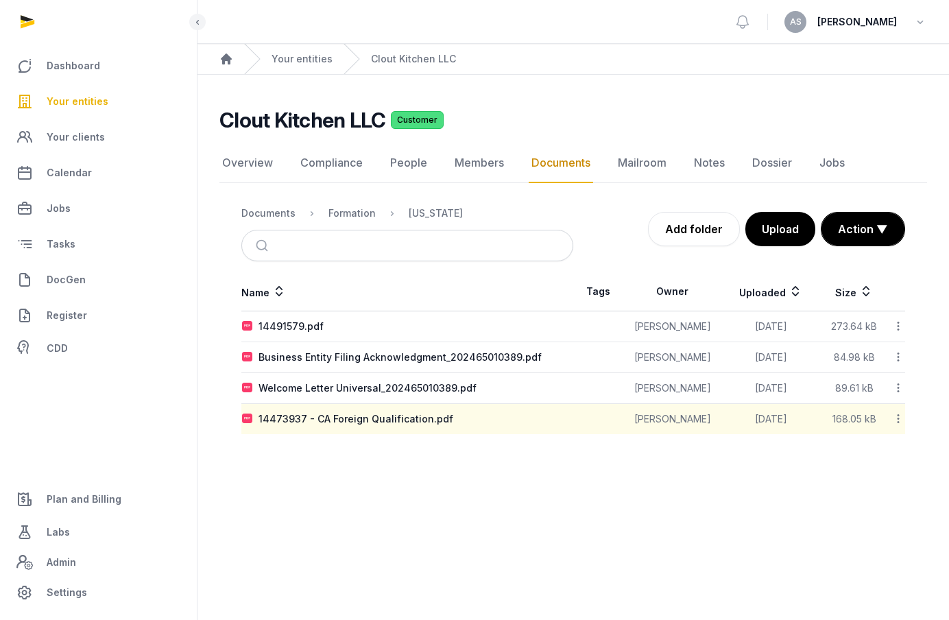
click at [103, 97] on span "Your entities" at bounding box center [78, 101] width 62 height 16
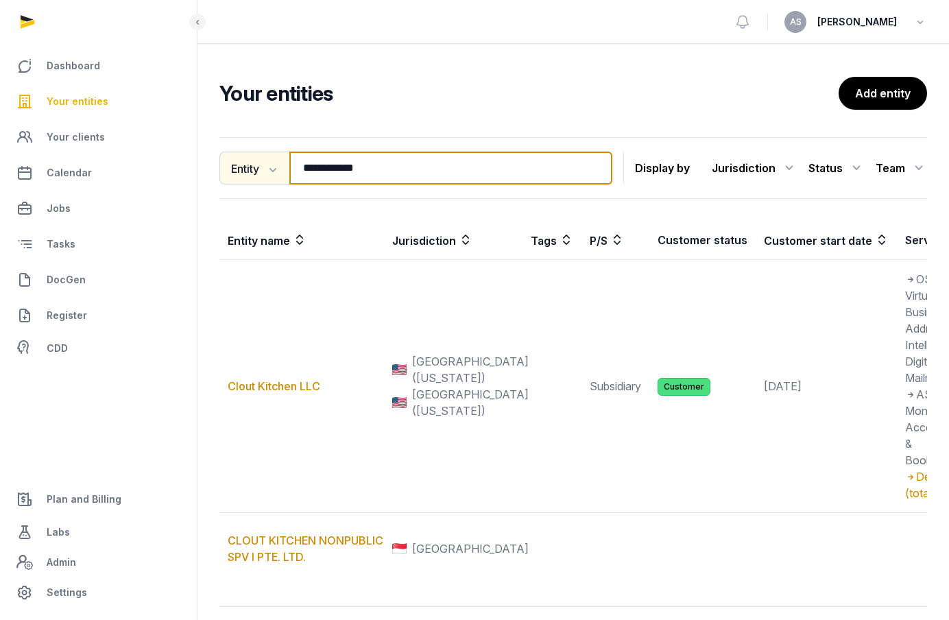
drag, startPoint x: 394, startPoint y: 169, endPoint x: 259, endPoint y: 168, distance: 135.1
click at [259, 168] on div "**********" at bounding box center [415, 168] width 393 height 33
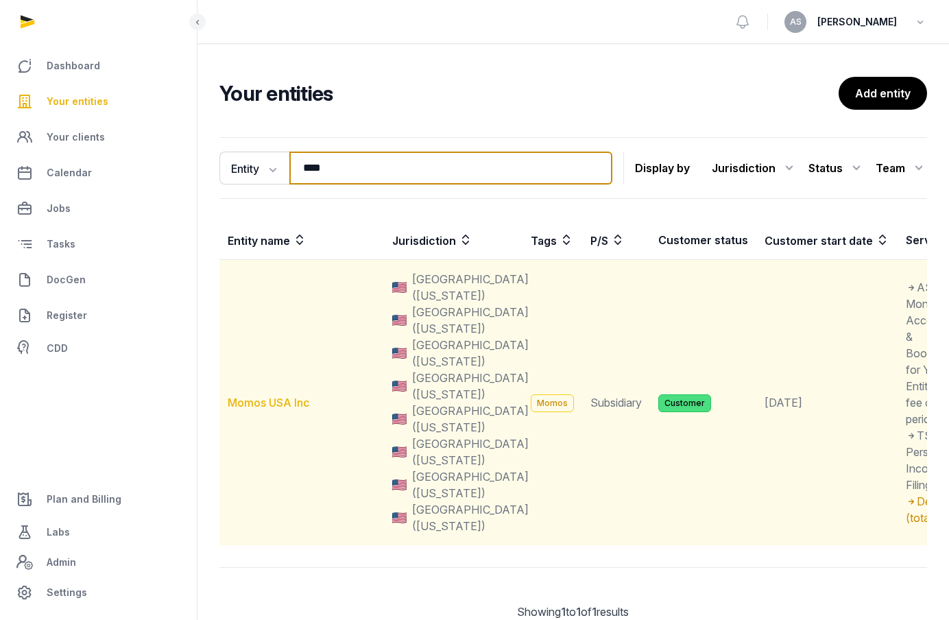
type input "****"
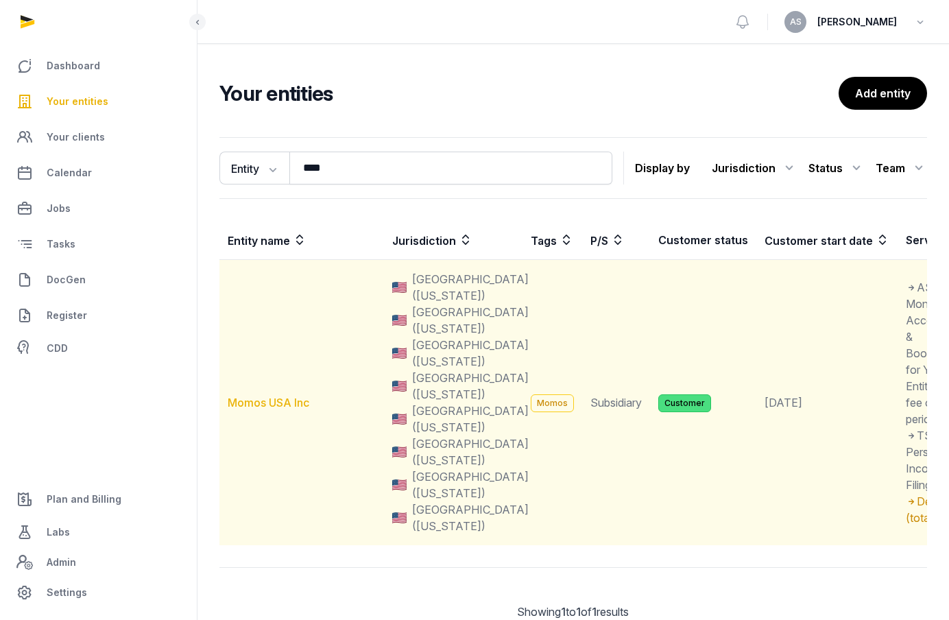
click at [254, 399] on link "Momos USA Inc" at bounding box center [269, 403] width 82 height 14
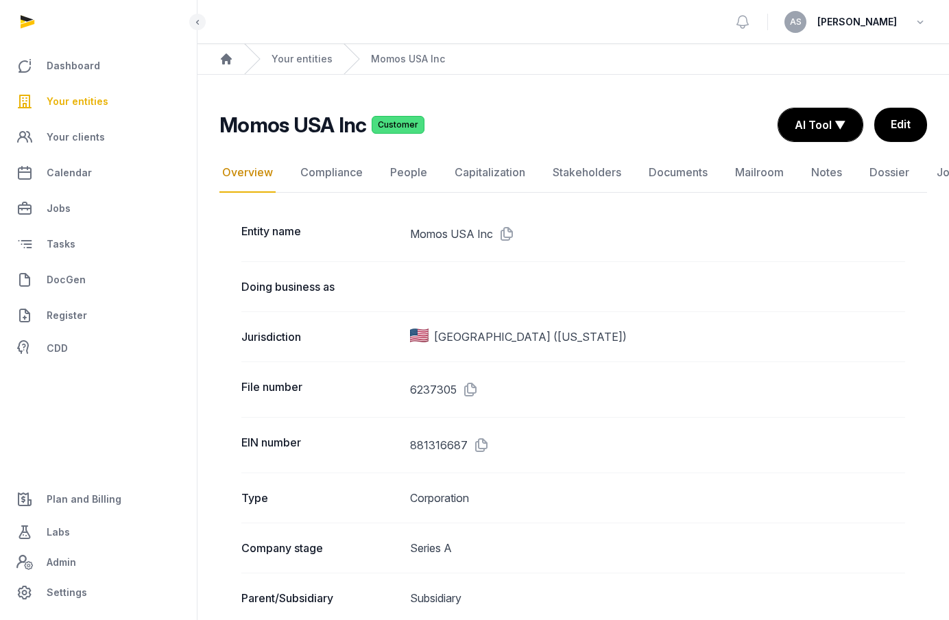
scroll to position [0, 12]
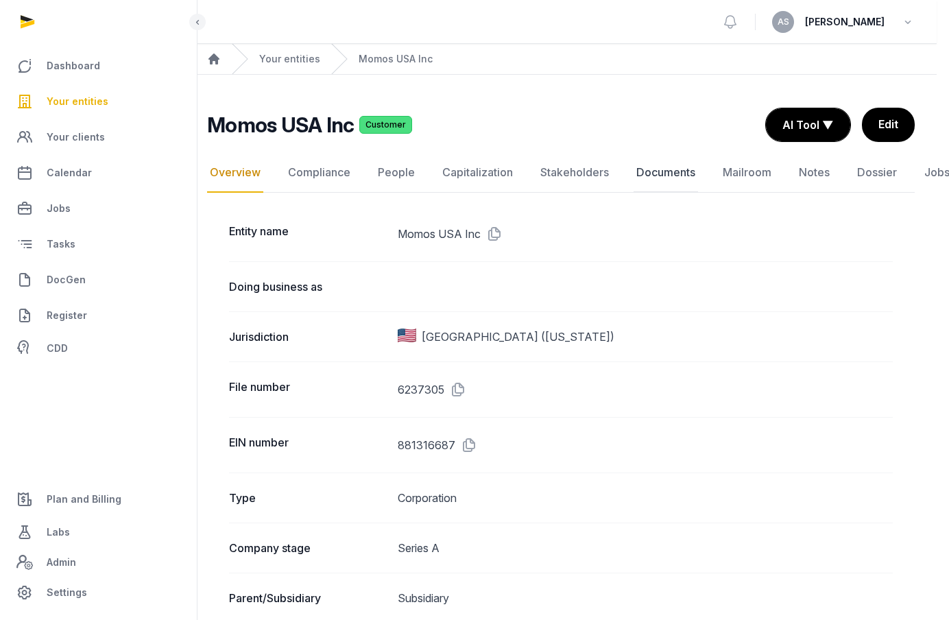
click at [643, 171] on link "Documents" at bounding box center [666, 173] width 64 height 40
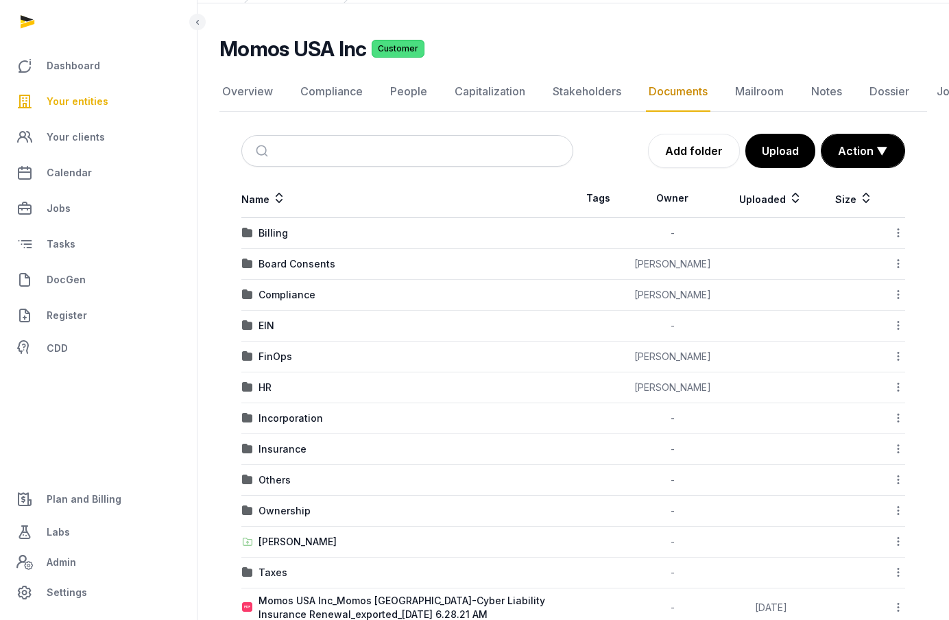
scroll to position [136, 0]
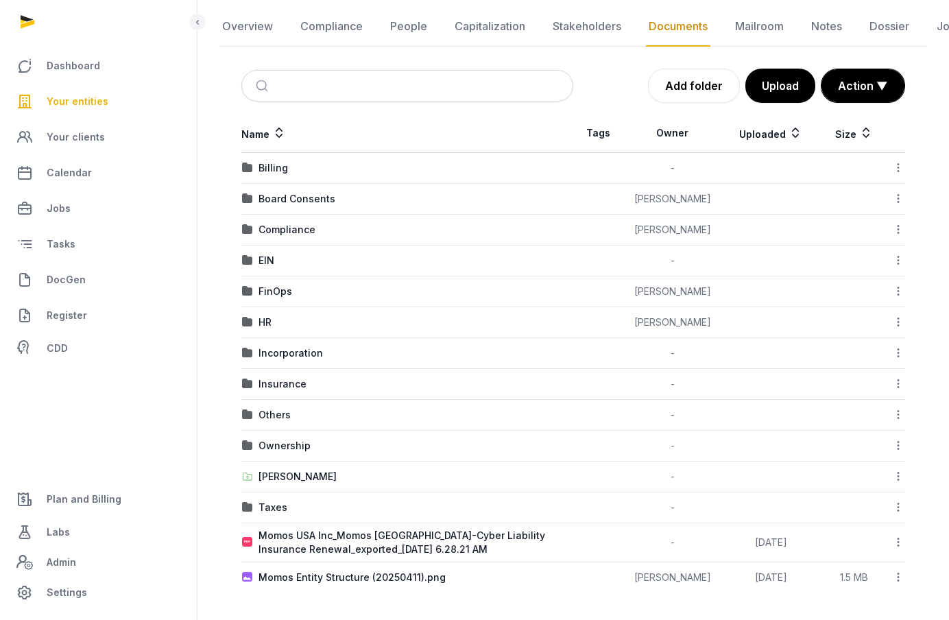
click at [274, 281] on td "FinOps" at bounding box center [407, 291] width 332 height 31
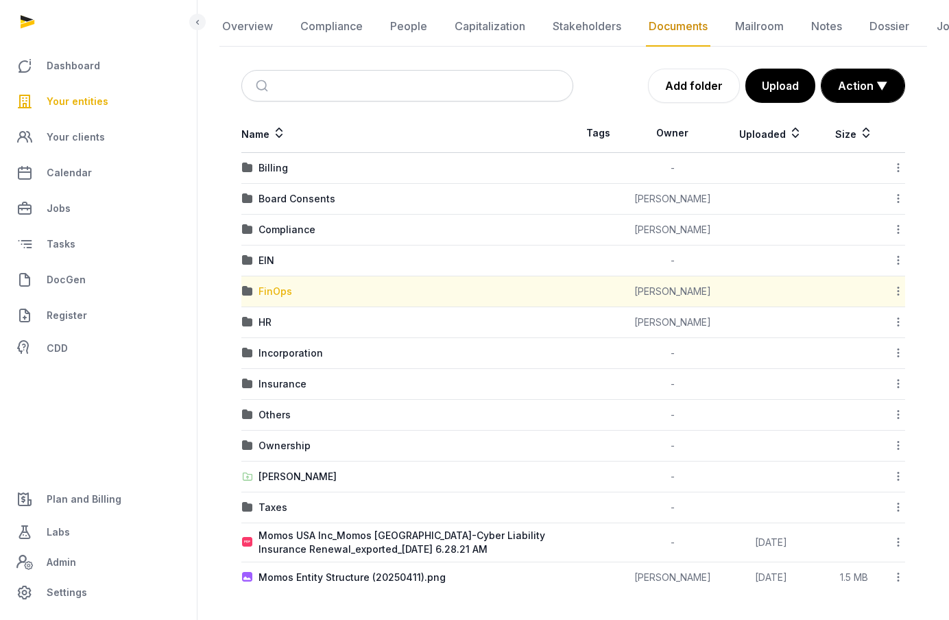
click at [274, 285] on div "FinOps" at bounding box center [276, 292] width 34 height 14
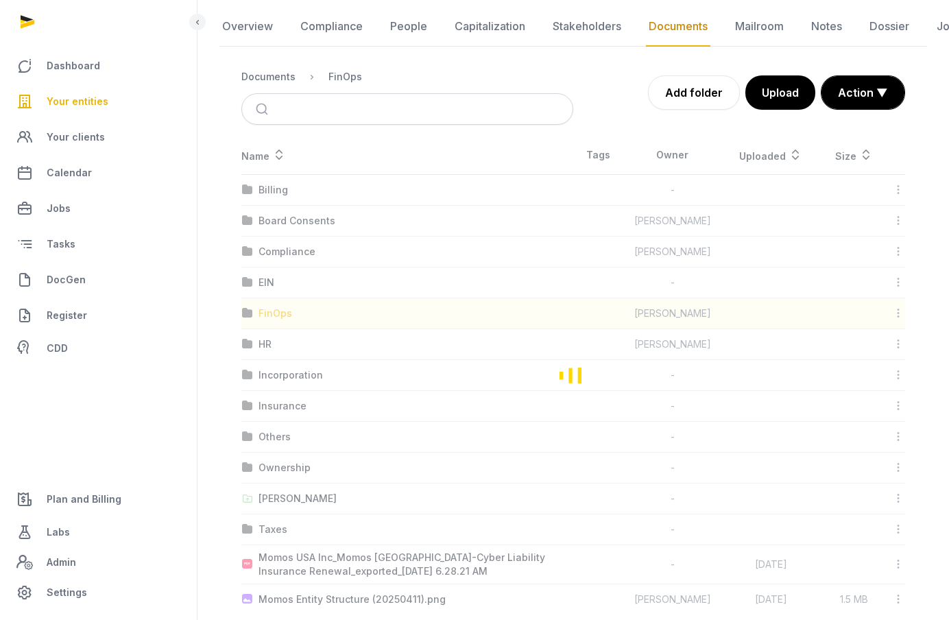
scroll to position [0, 0]
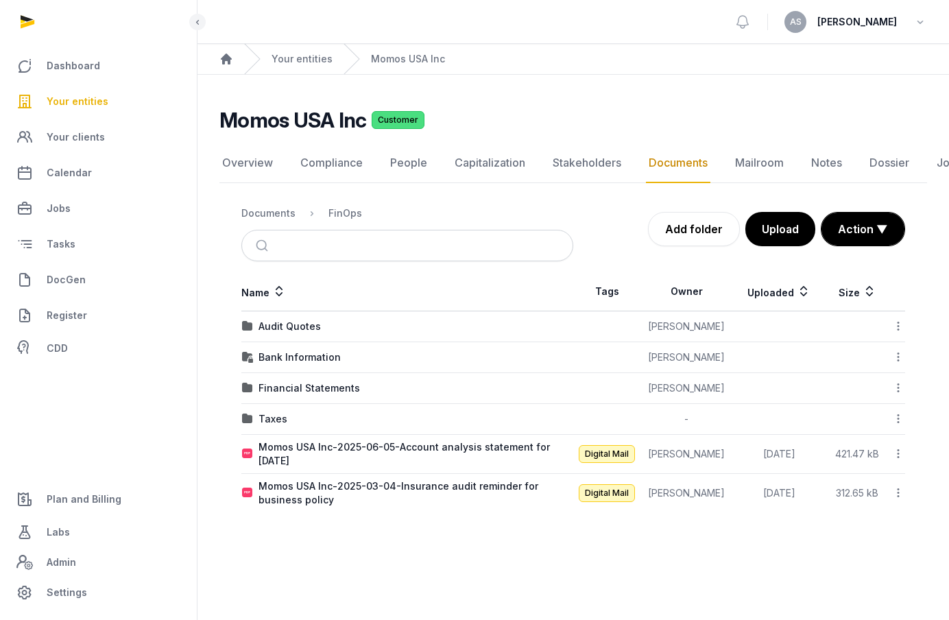
click at [313, 350] on td "Bank Information" at bounding box center [407, 357] width 332 height 31
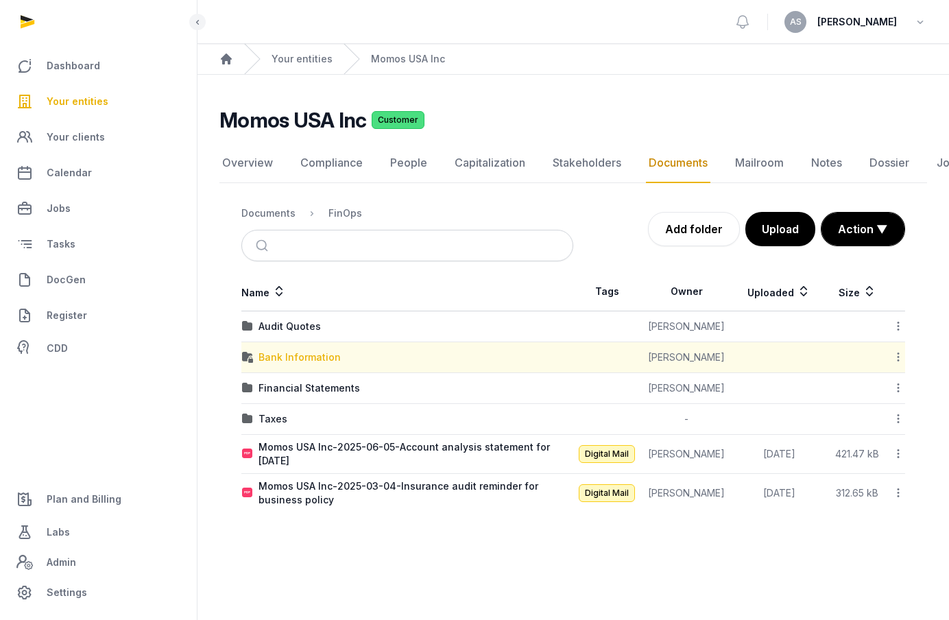
click at [310, 352] on div "Bank Information" at bounding box center [300, 357] width 82 height 14
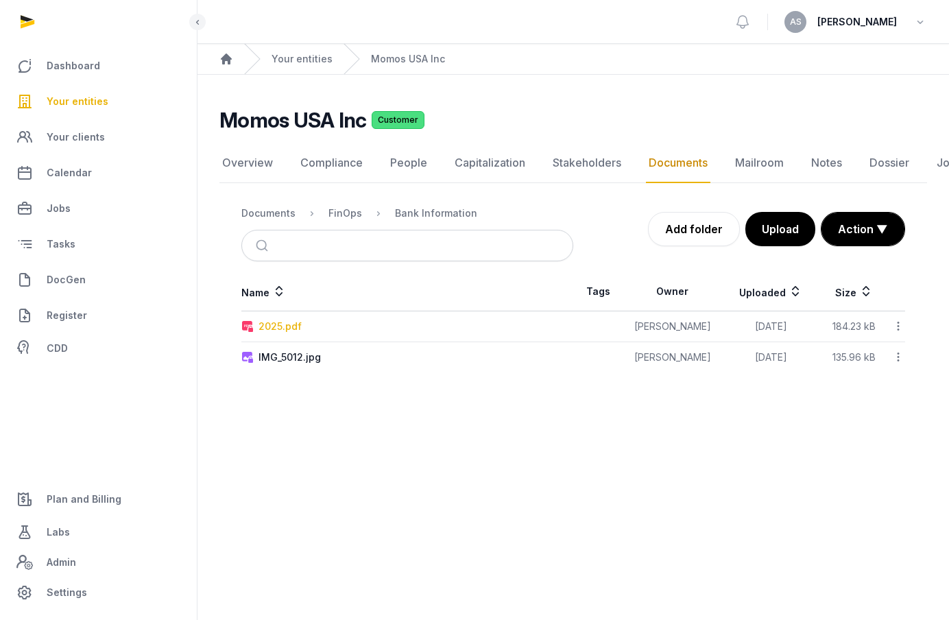
click at [281, 326] on div "2025.pdf" at bounding box center [280, 327] width 43 height 14
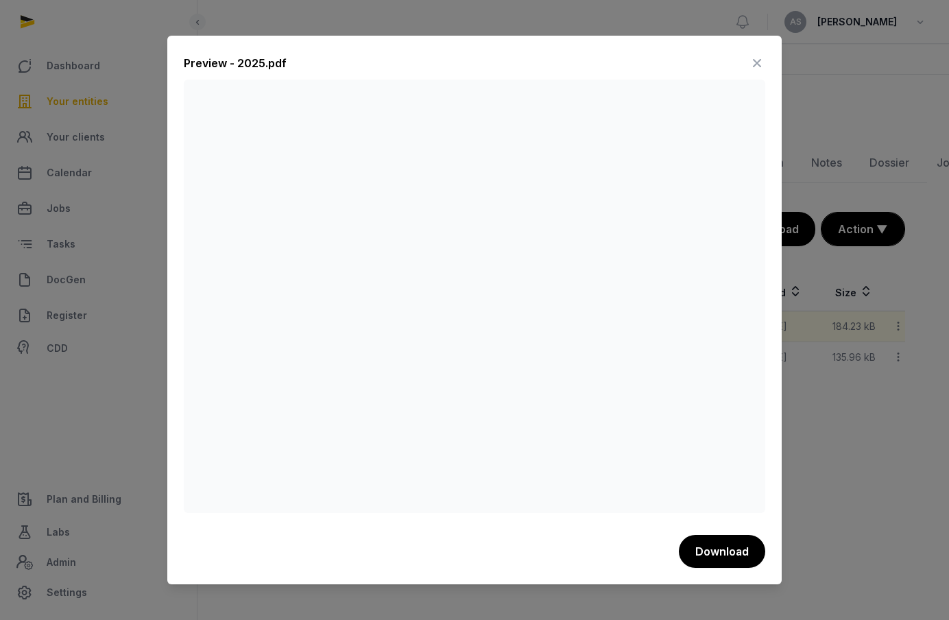
click at [754, 62] on icon at bounding box center [757, 63] width 16 height 22
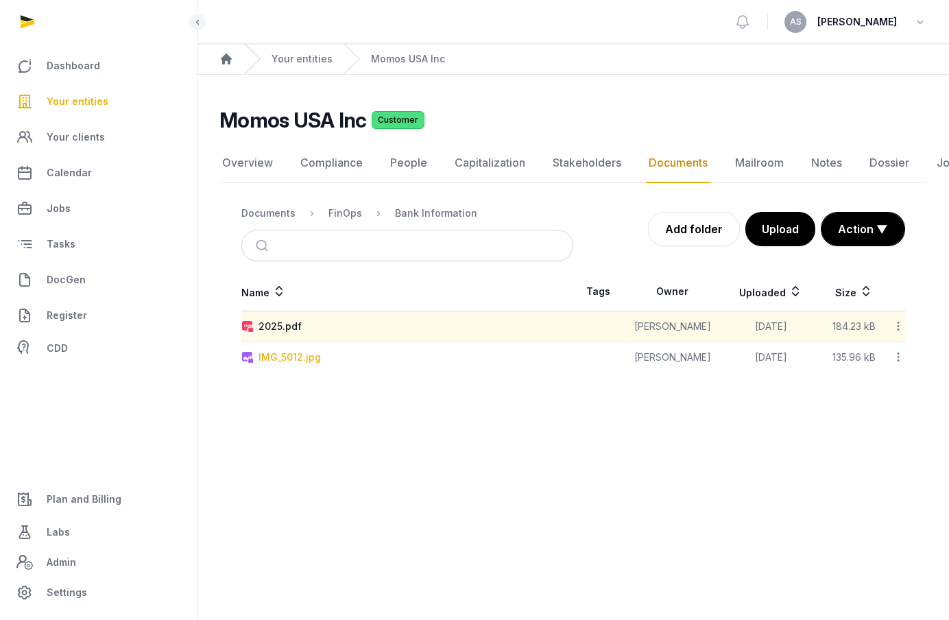
click at [282, 357] on div "IMG_5012.jpg" at bounding box center [290, 357] width 62 height 14
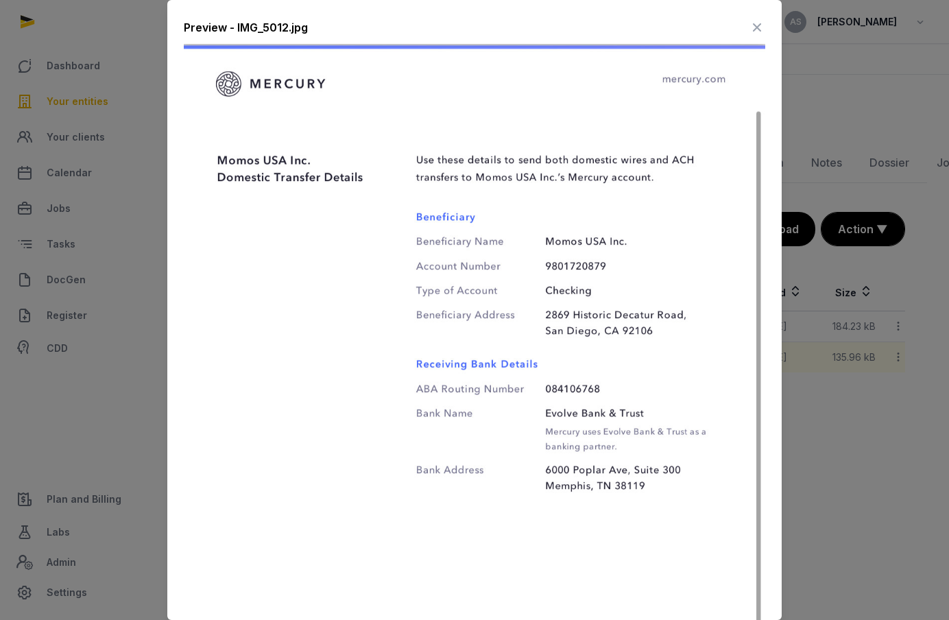
click at [752, 26] on icon at bounding box center [757, 27] width 16 height 22
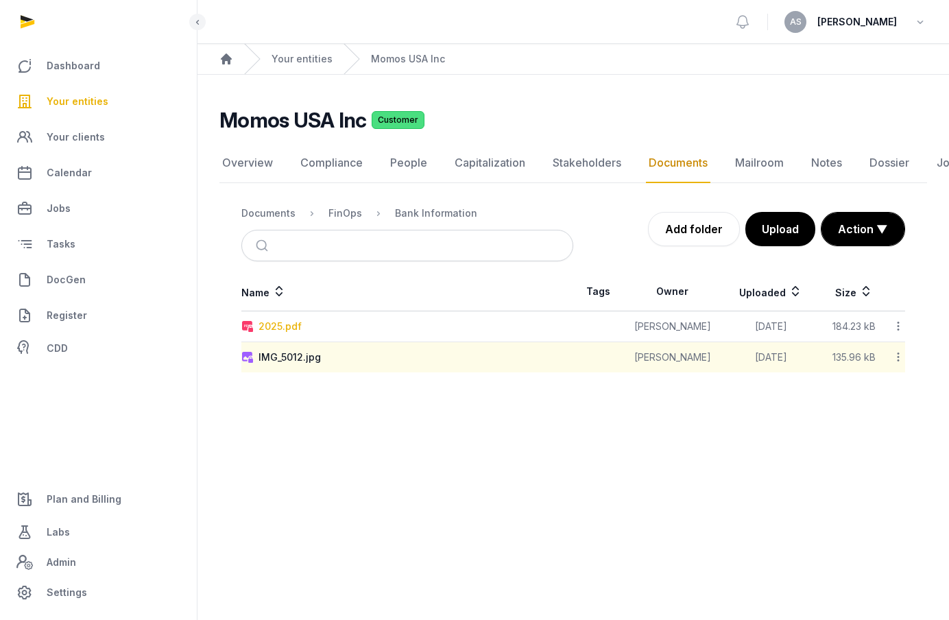
click at [283, 331] on div "2025.pdf" at bounding box center [280, 327] width 43 height 14
